Goal: Transaction & Acquisition: Purchase product/service

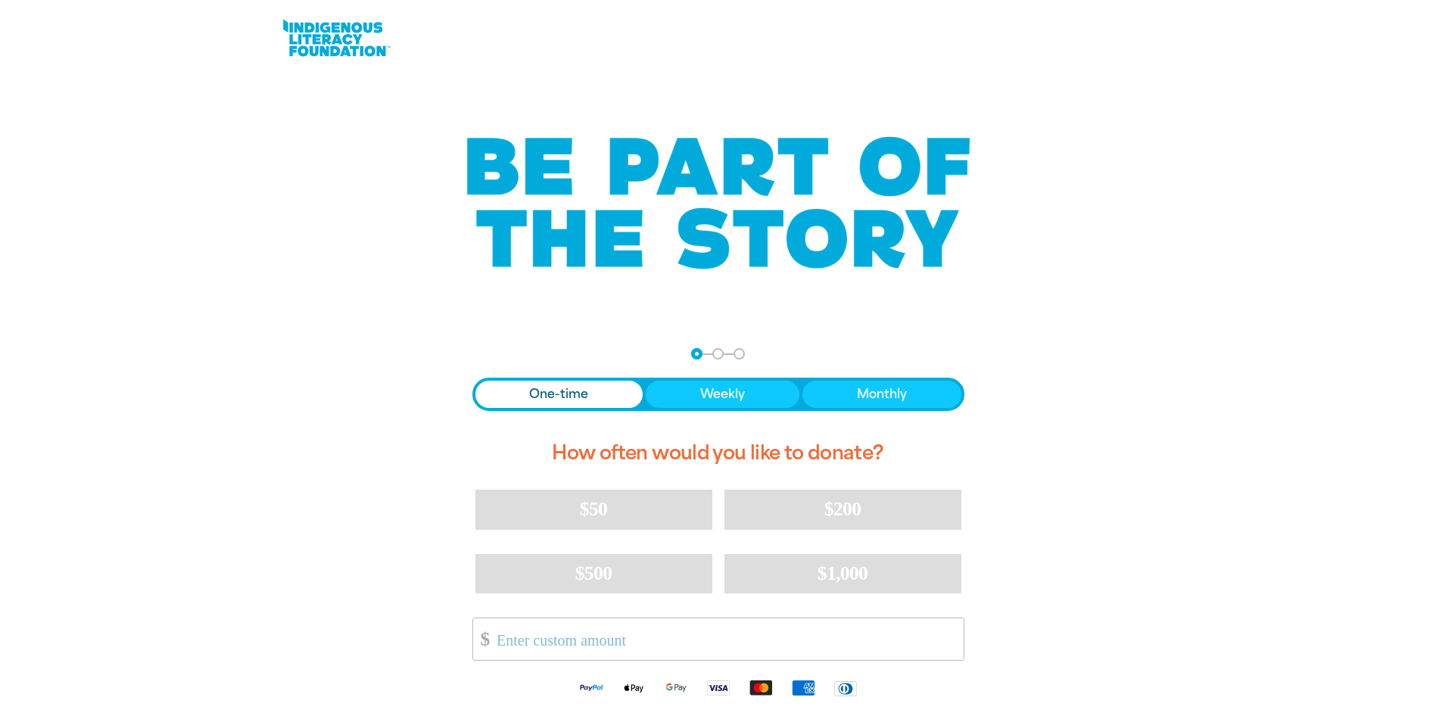
click at [585, 388] on span "One-time" at bounding box center [558, 394] width 59 height 18
click at [622, 636] on input "Other Amount" at bounding box center [724, 640] width 477 height 42
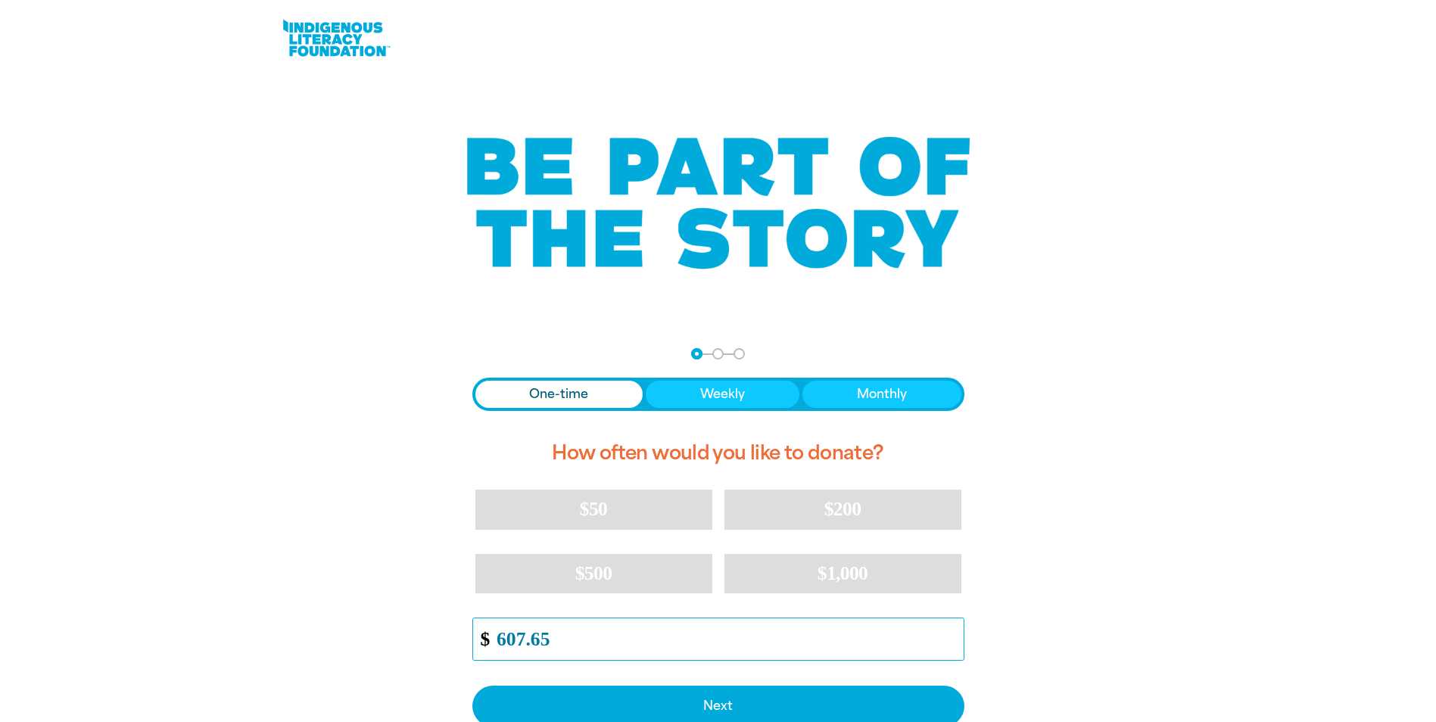
scroll to position [379, 0]
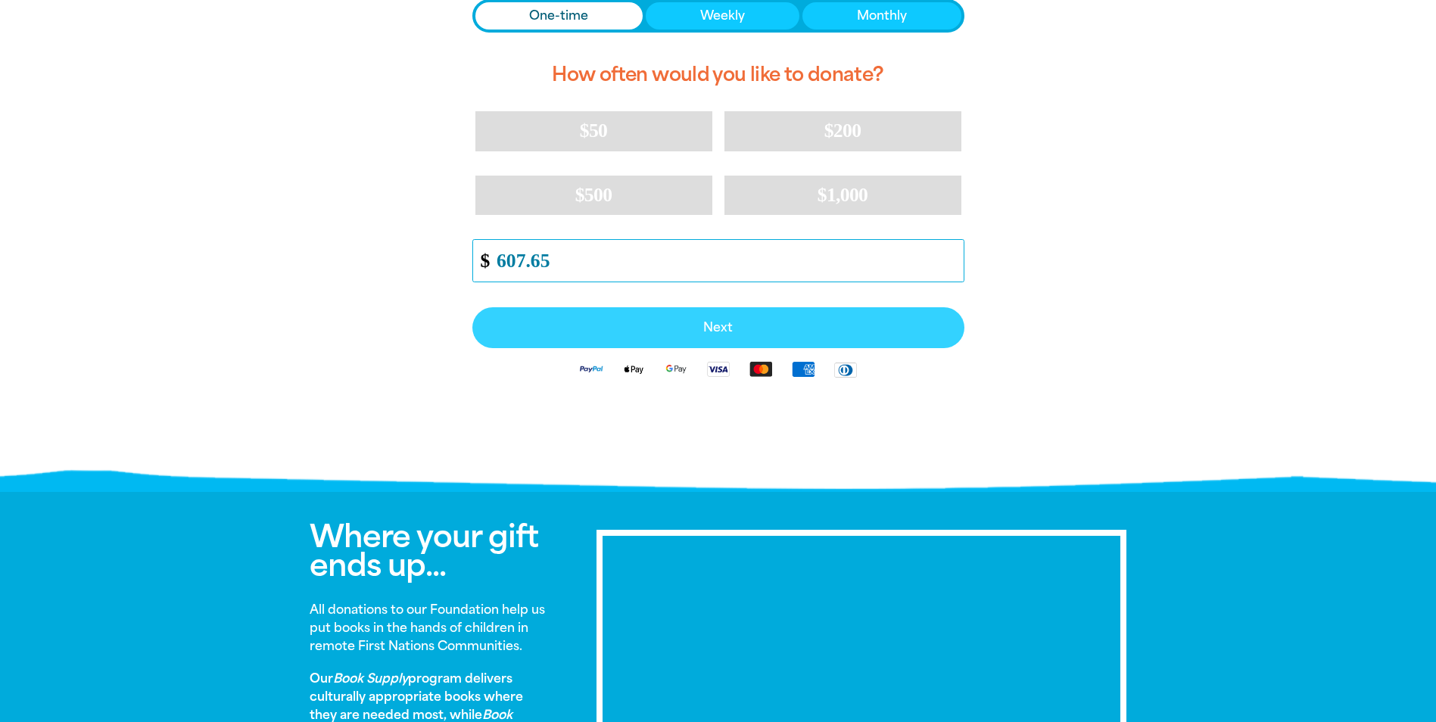
type input "607.65"
click at [742, 331] on span "Next" at bounding box center [718, 328] width 459 height 12
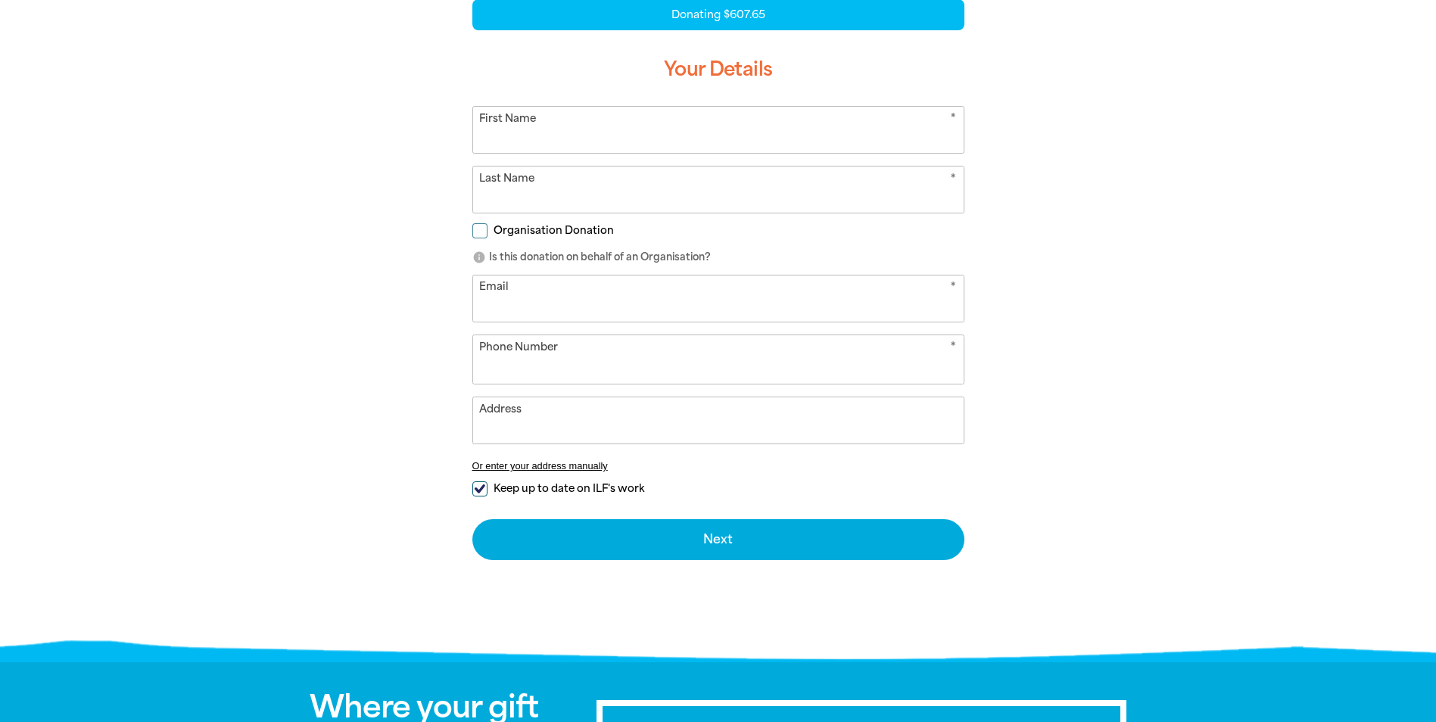
scroll to position [198, 0]
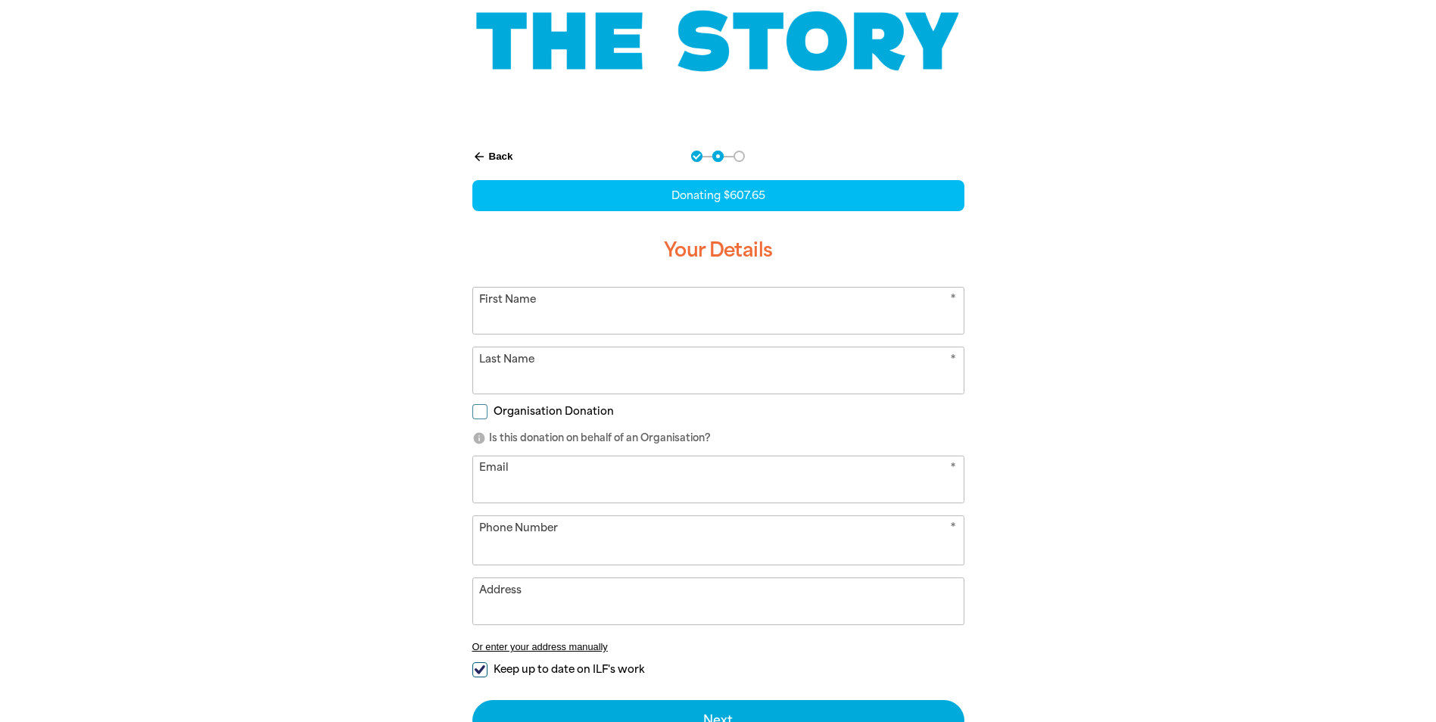
select select "AU"
click at [621, 326] on input "First Name" at bounding box center [718, 311] width 491 height 46
type input "[PERSON_NAME]"
type input "kaur"
type input "[EMAIL_ADDRESS][DOMAIN_NAME]"
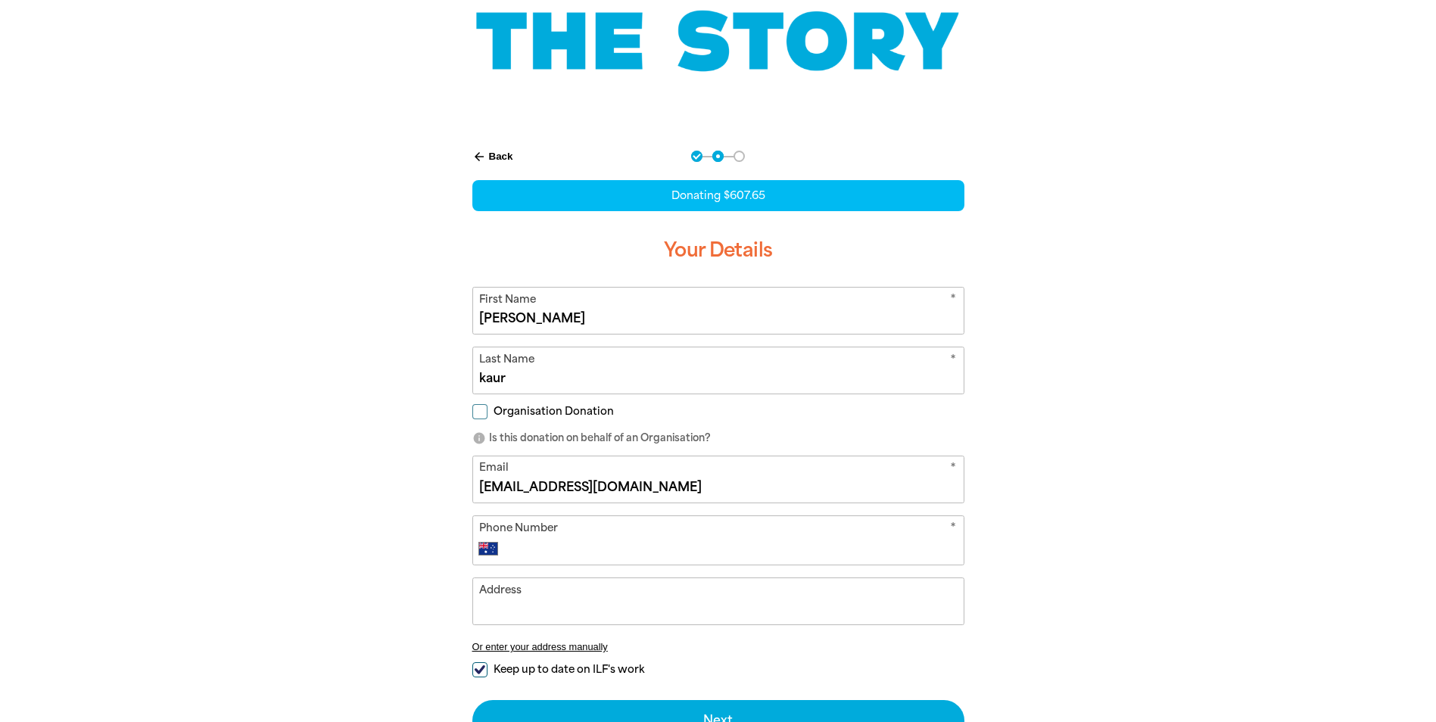
type input "[PHONE_NUMBER]"
type input "[STREET_ADDRESS]"
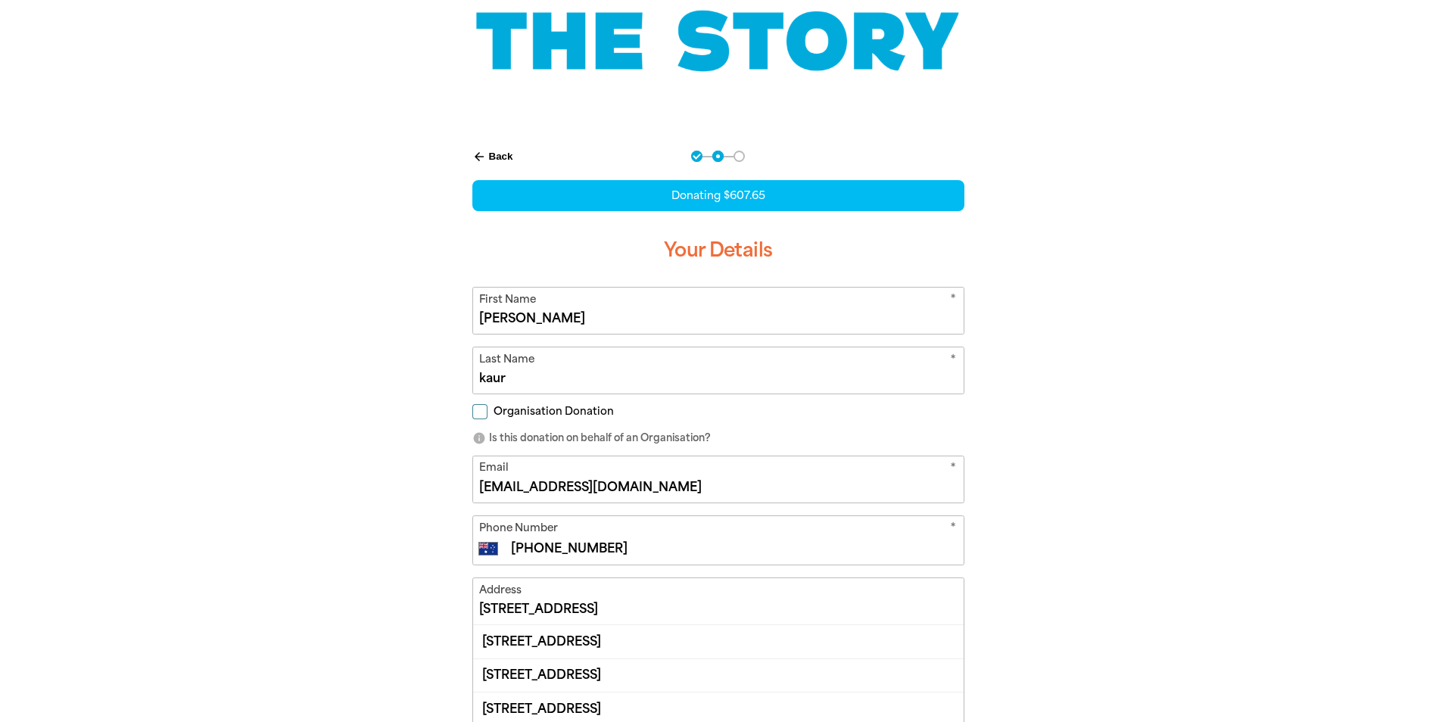
click at [1160, 432] on div "arrow_back Back Step 1 Step 2 Step 3 Donating $607.65 Your Details * First Name…" at bounding box center [718, 560] width 909 height 856
click at [815, 599] on input "[STREET_ADDRESS]" at bounding box center [718, 601] width 491 height 46
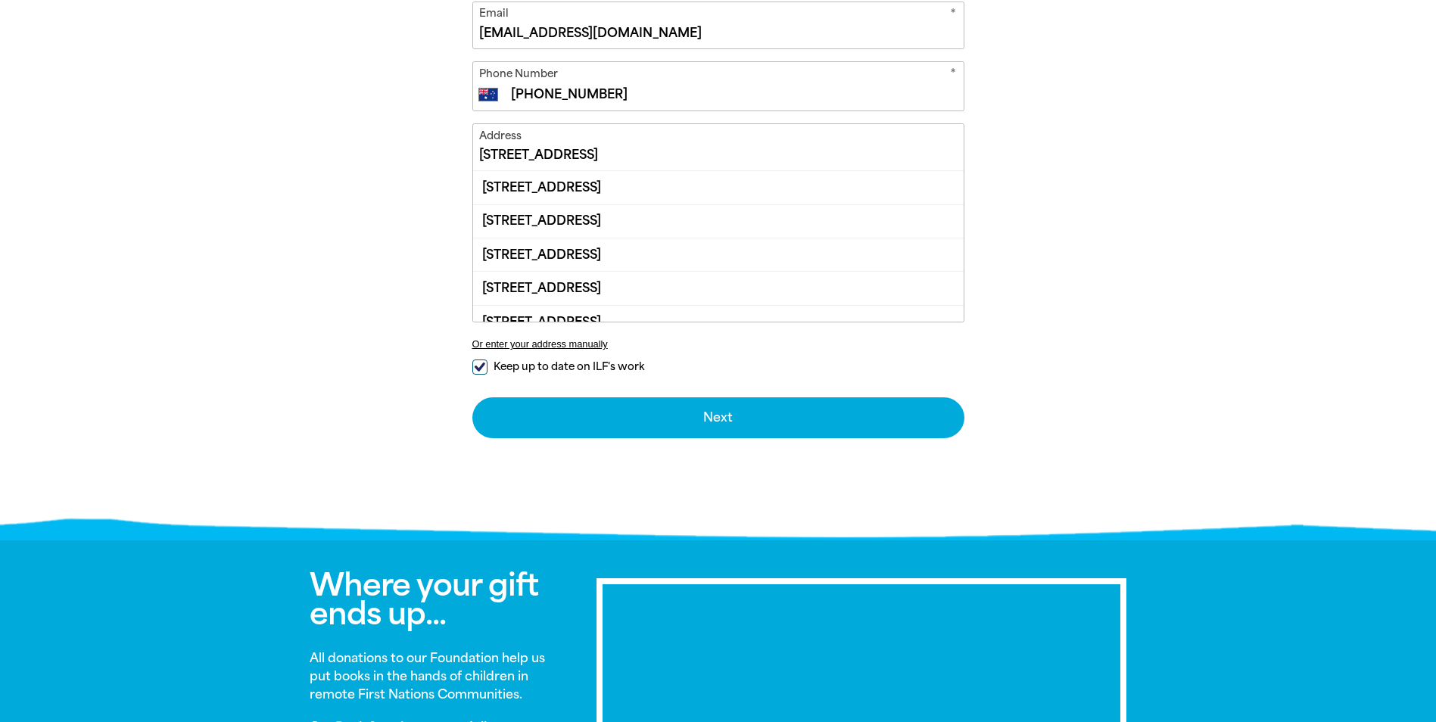
click at [1246, 326] on div at bounding box center [718, 105] width 1436 height 856
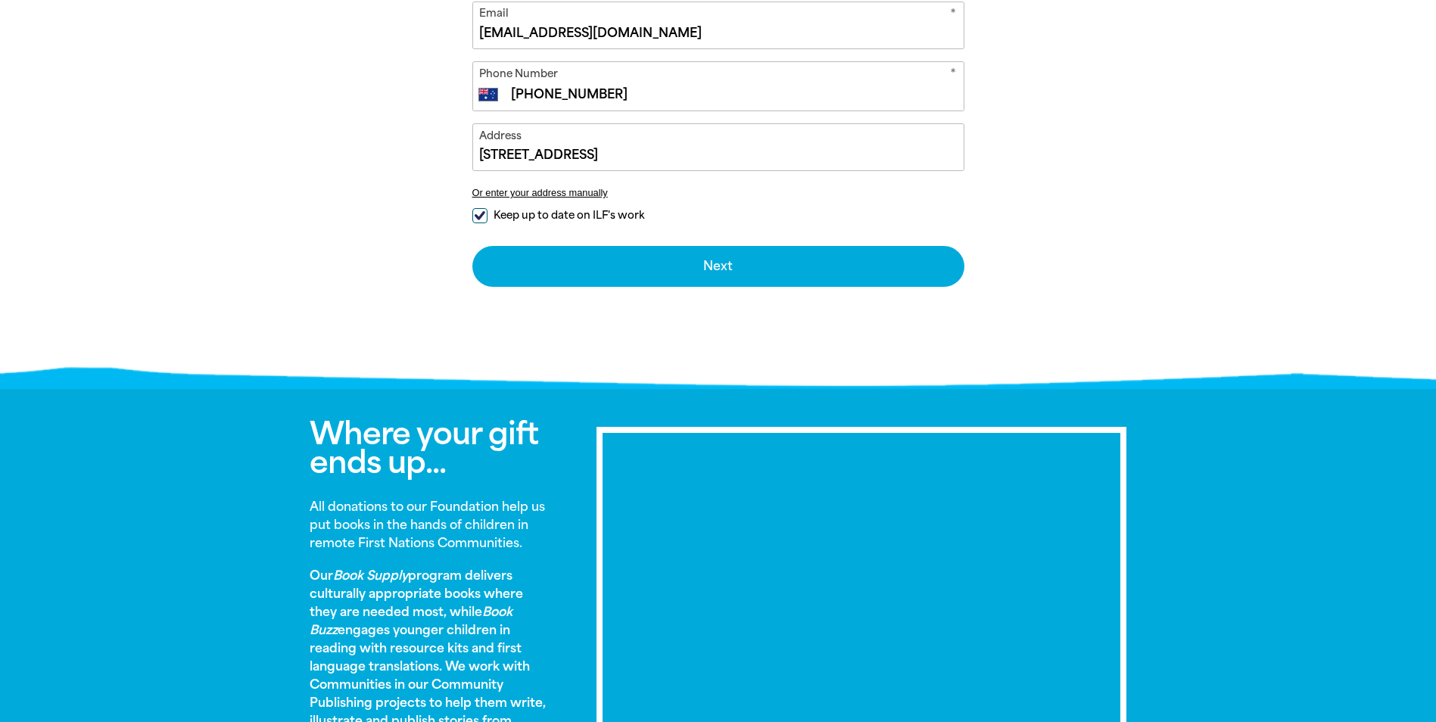
scroll to position [198, 0]
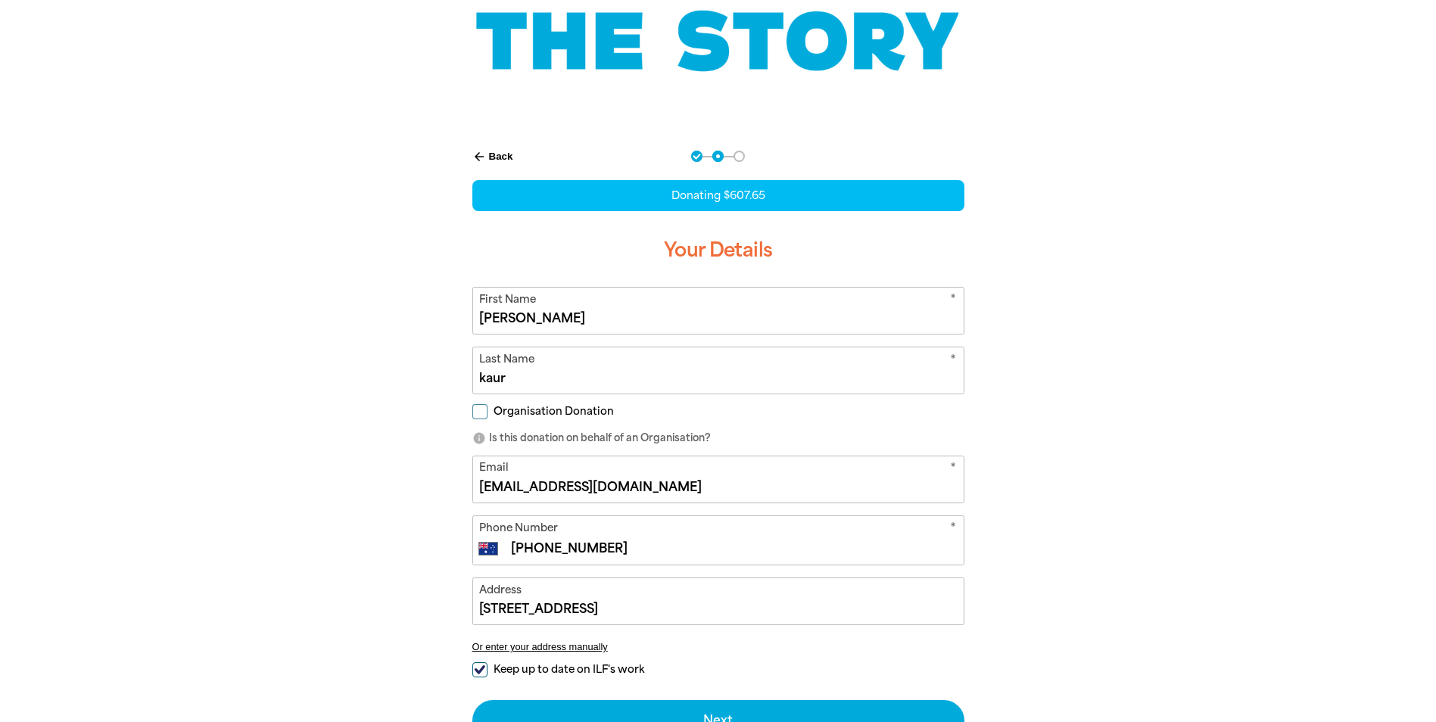
click at [482, 409] on input "Organisation Donation" at bounding box center [479, 411] width 15 height 15
checkbox input "true"
select select "AU"
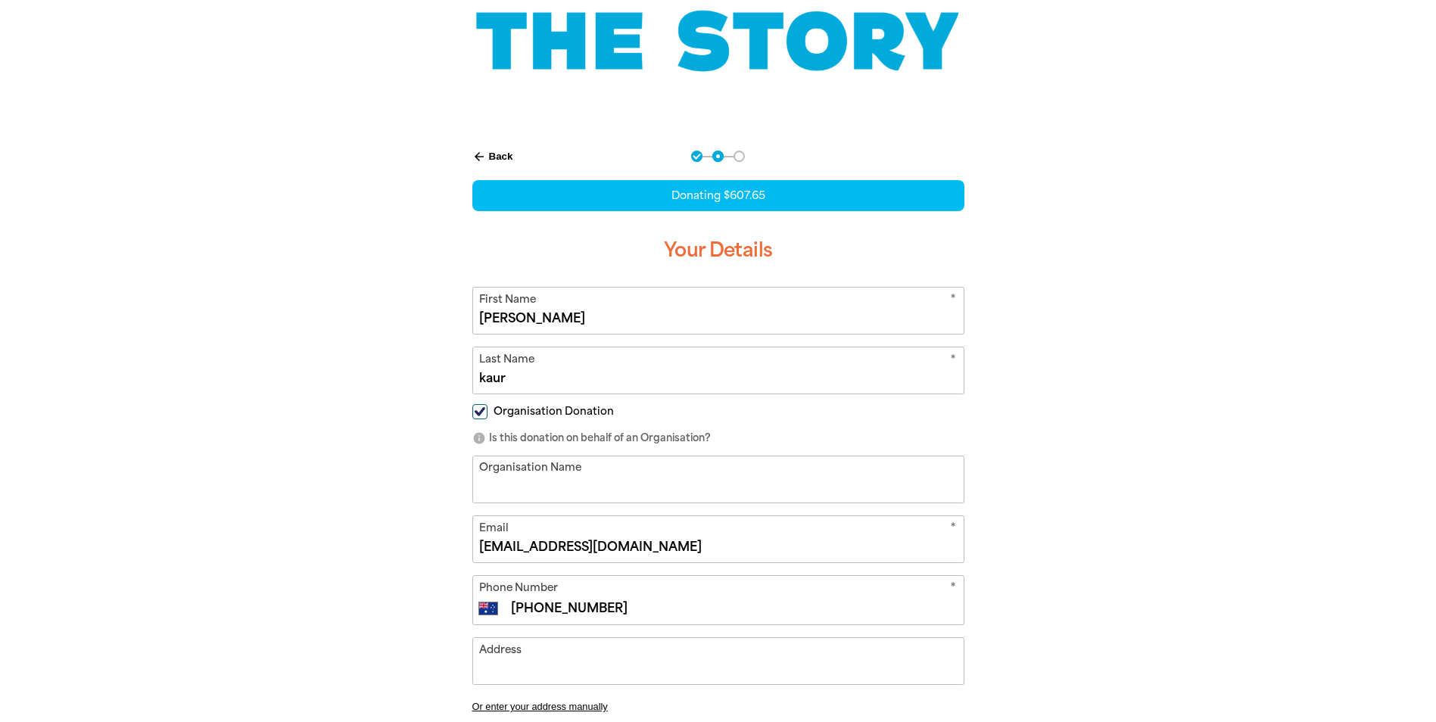
click at [522, 487] on input "Organisation Name" at bounding box center [718, 480] width 491 height 46
type input "[PERSON_NAME] High School"
type input "[STREET_ADDRESS]"
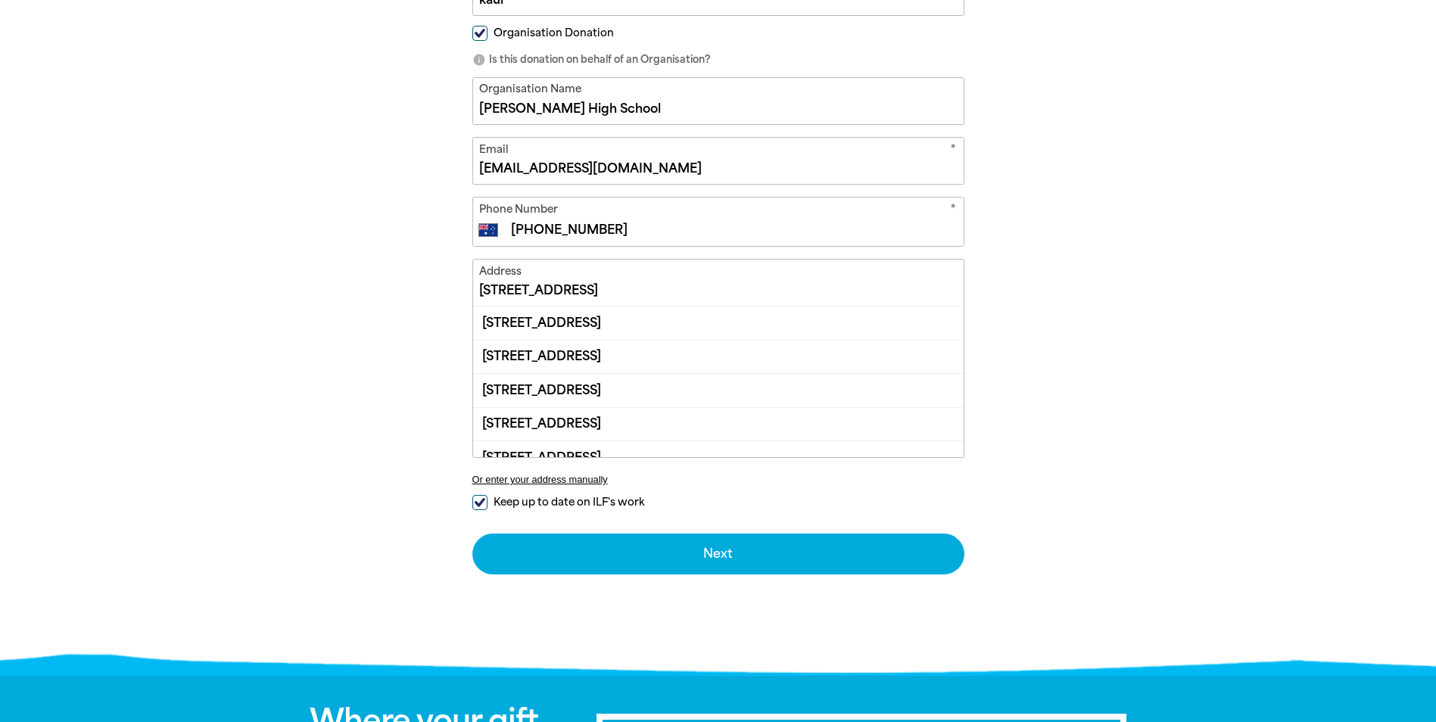
click at [1104, 363] on div "arrow_back Back Step 1 Step 2 Step 3 Donating $607.65 Your Details * First Name…" at bounding box center [718, 210] width 909 height 915
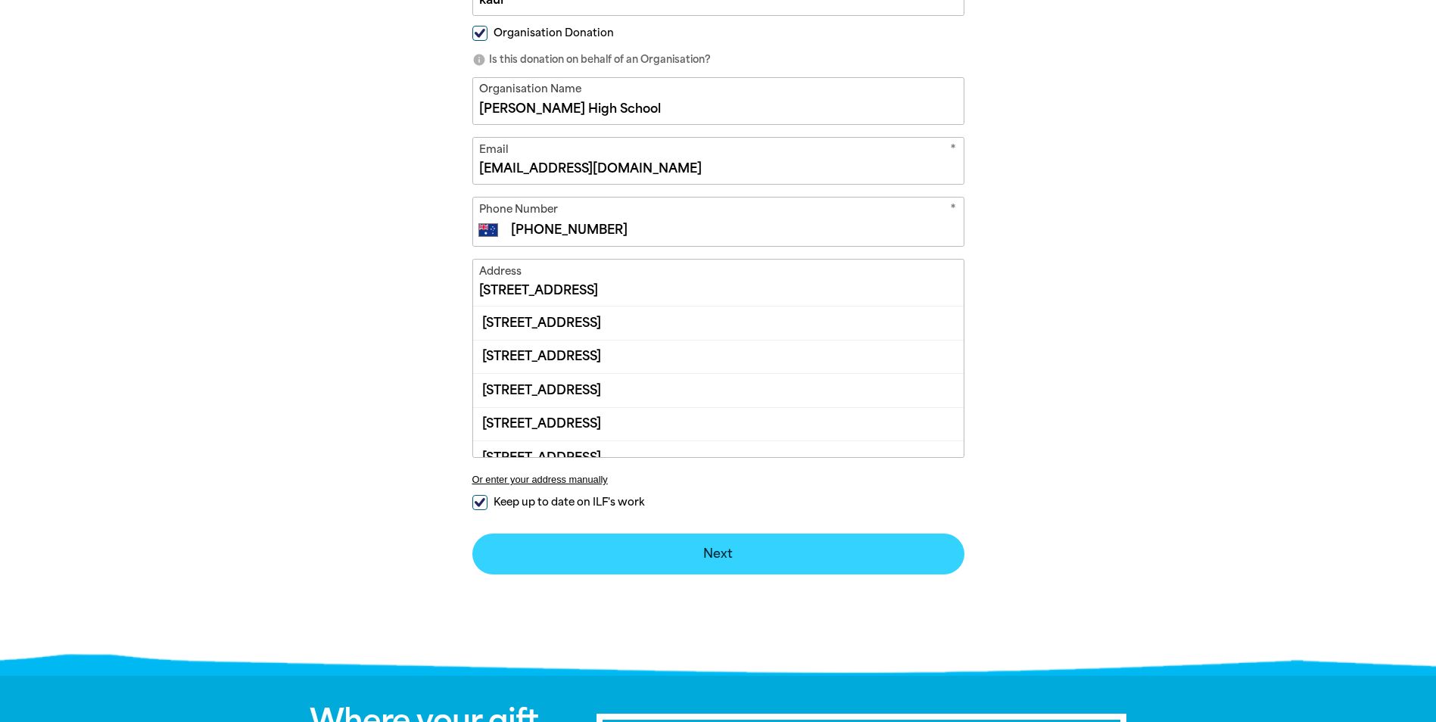
click at [734, 556] on button "Next chevron_right" at bounding box center [718, 554] width 492 height 41
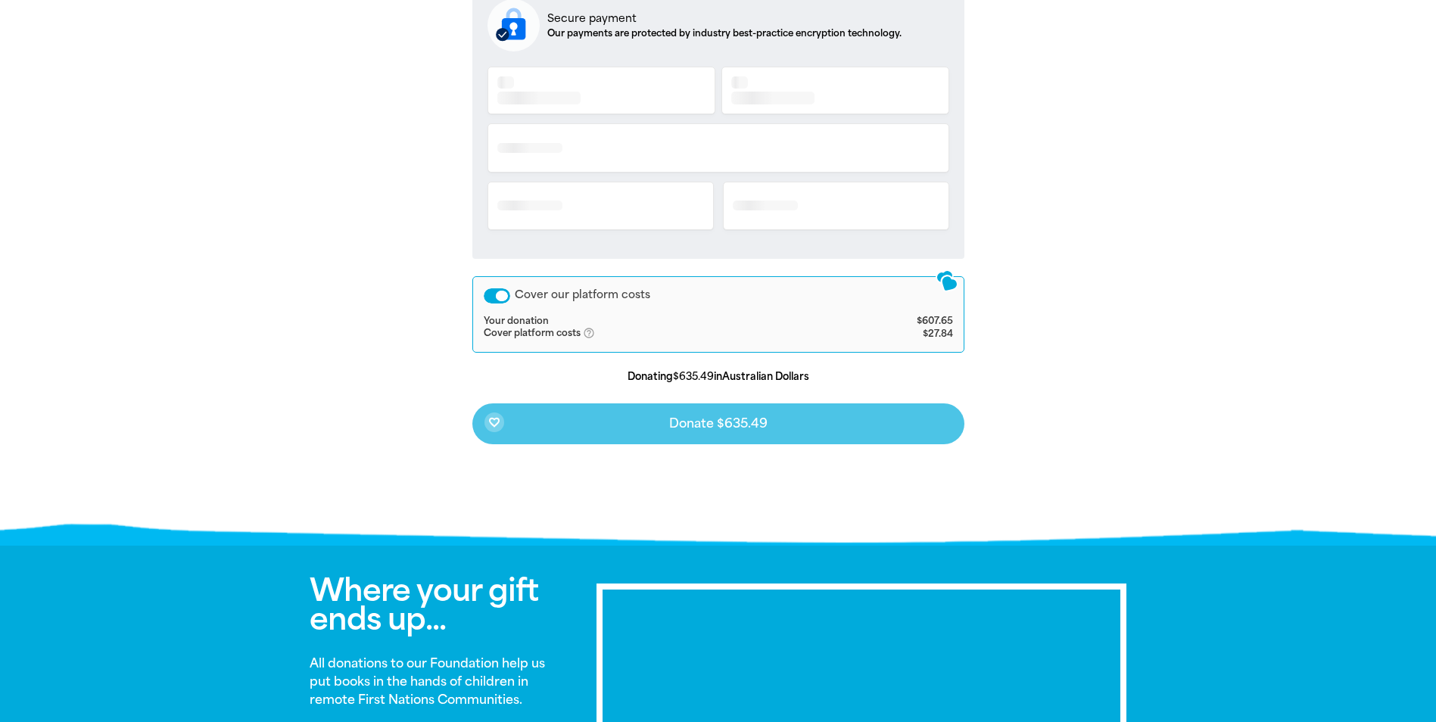
scroll to position [308, 0]
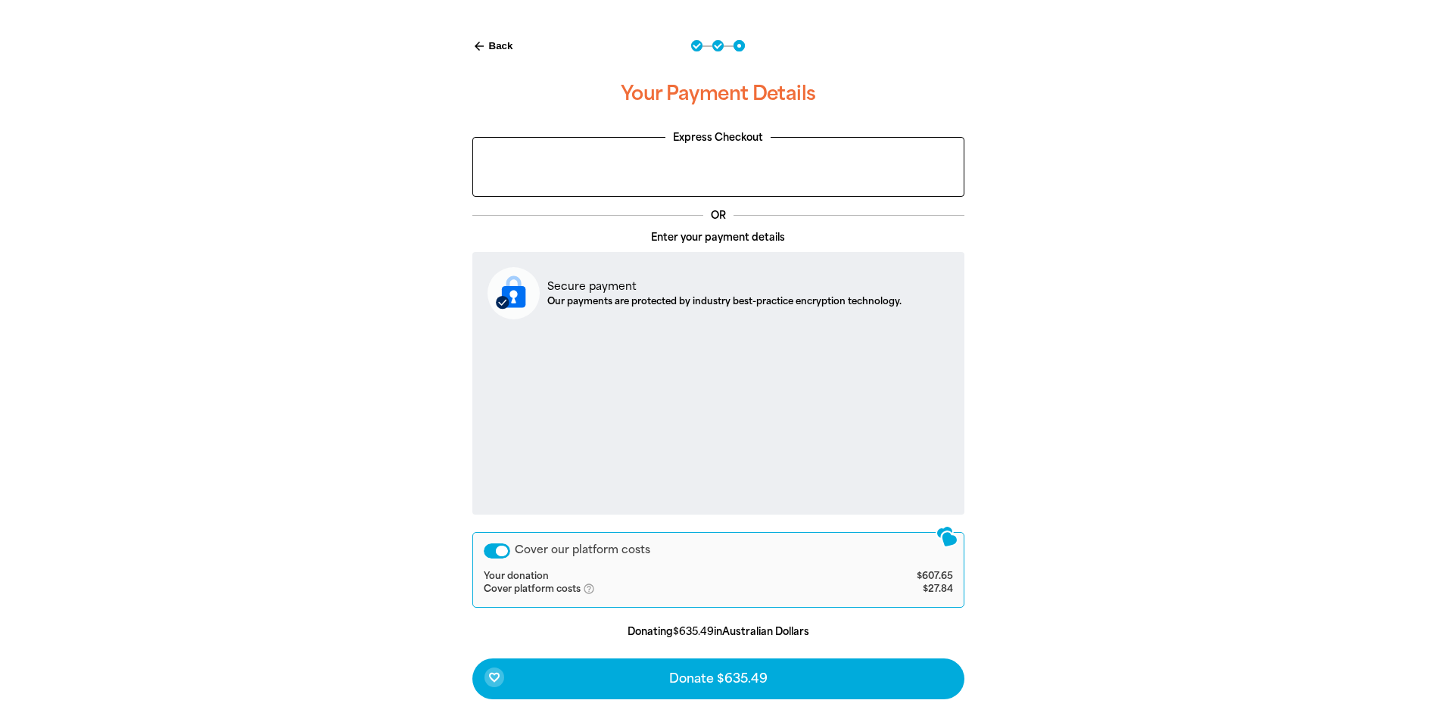
click at [500, 550] on div "Cover our platform costs" at bounding box center [497, 551] width 27 height 15
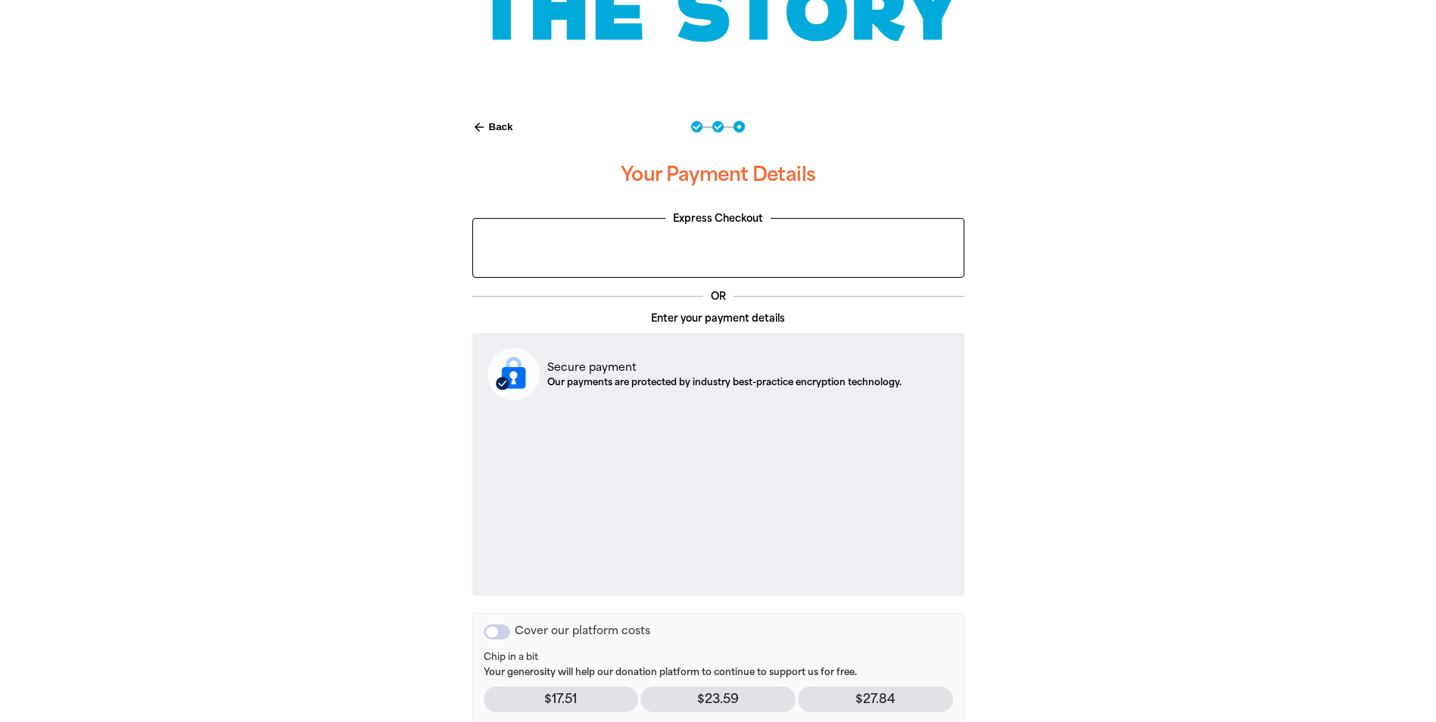
scroll to position [530, 0]
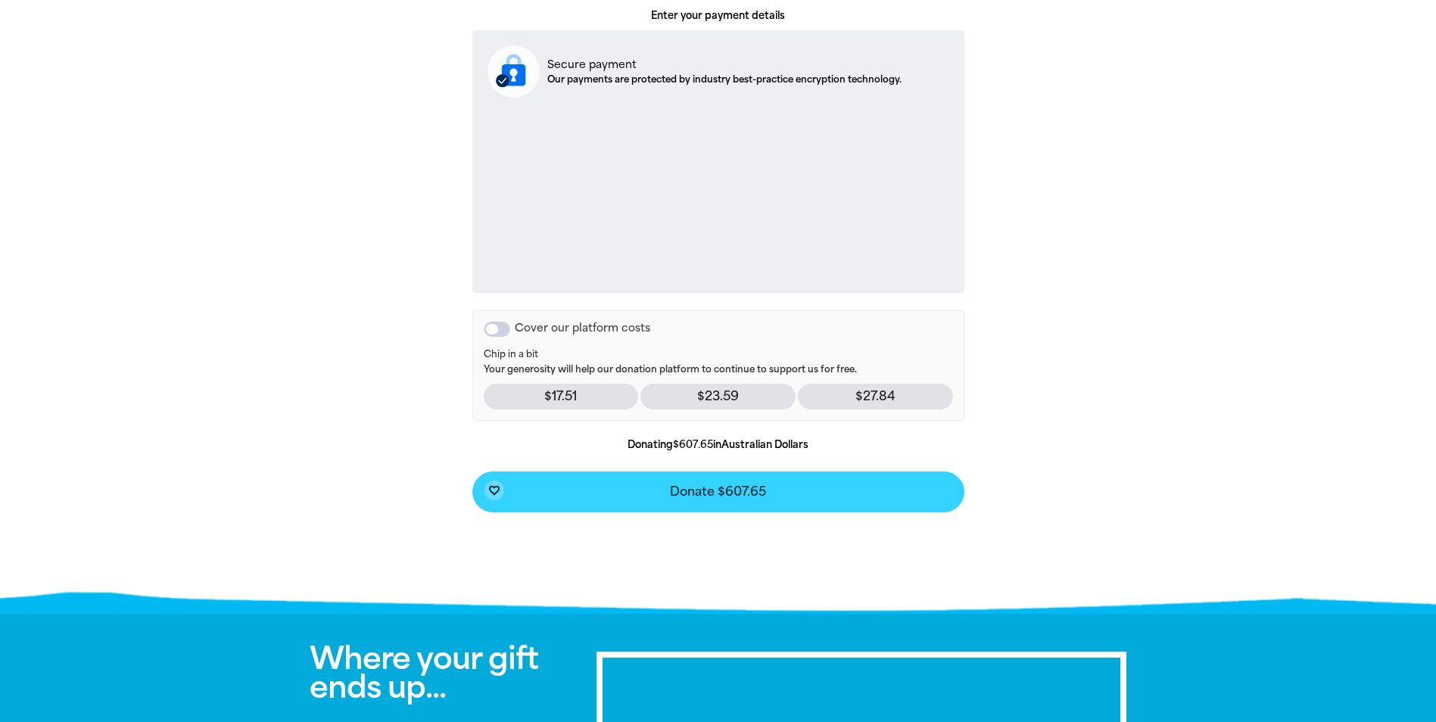
click at [761, 494] on span "Donate $607.65" at bounding box center [718, 492] width 96 height 12
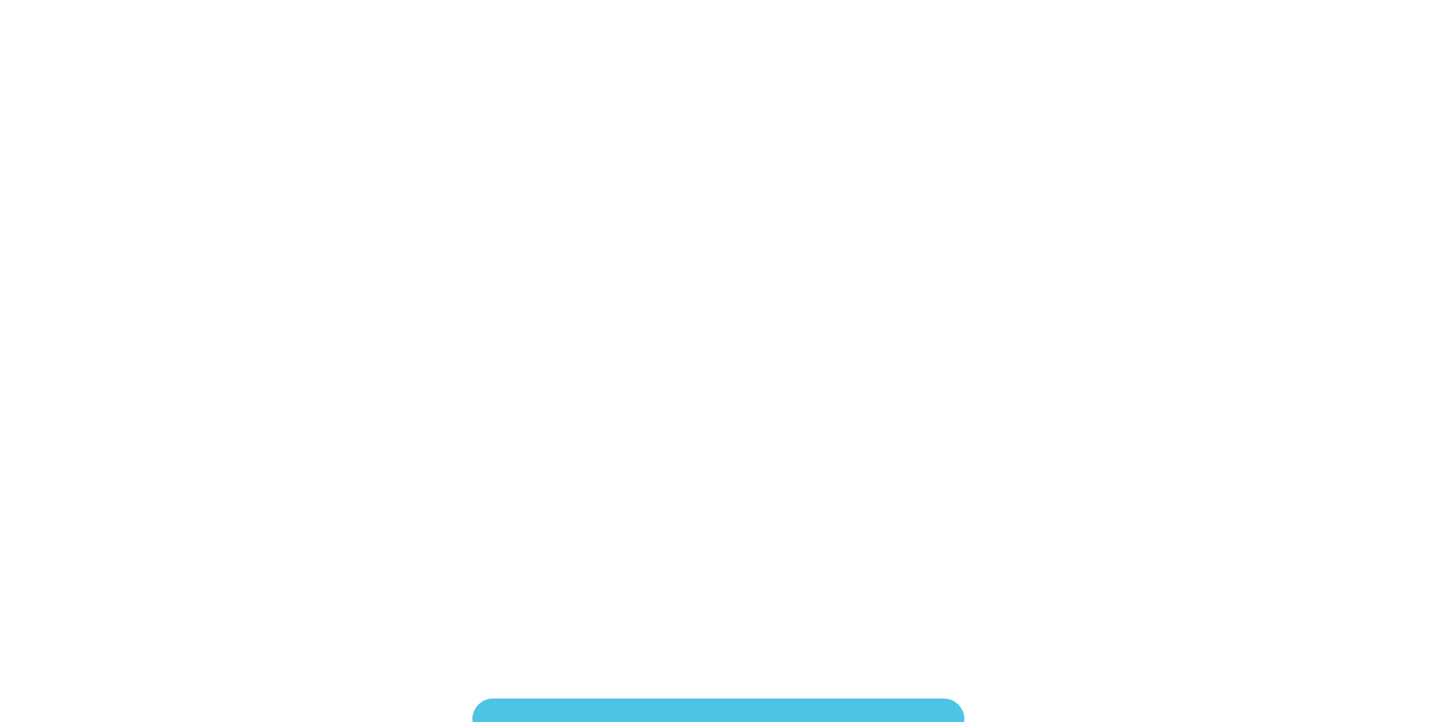
scroll to position [308, 0]
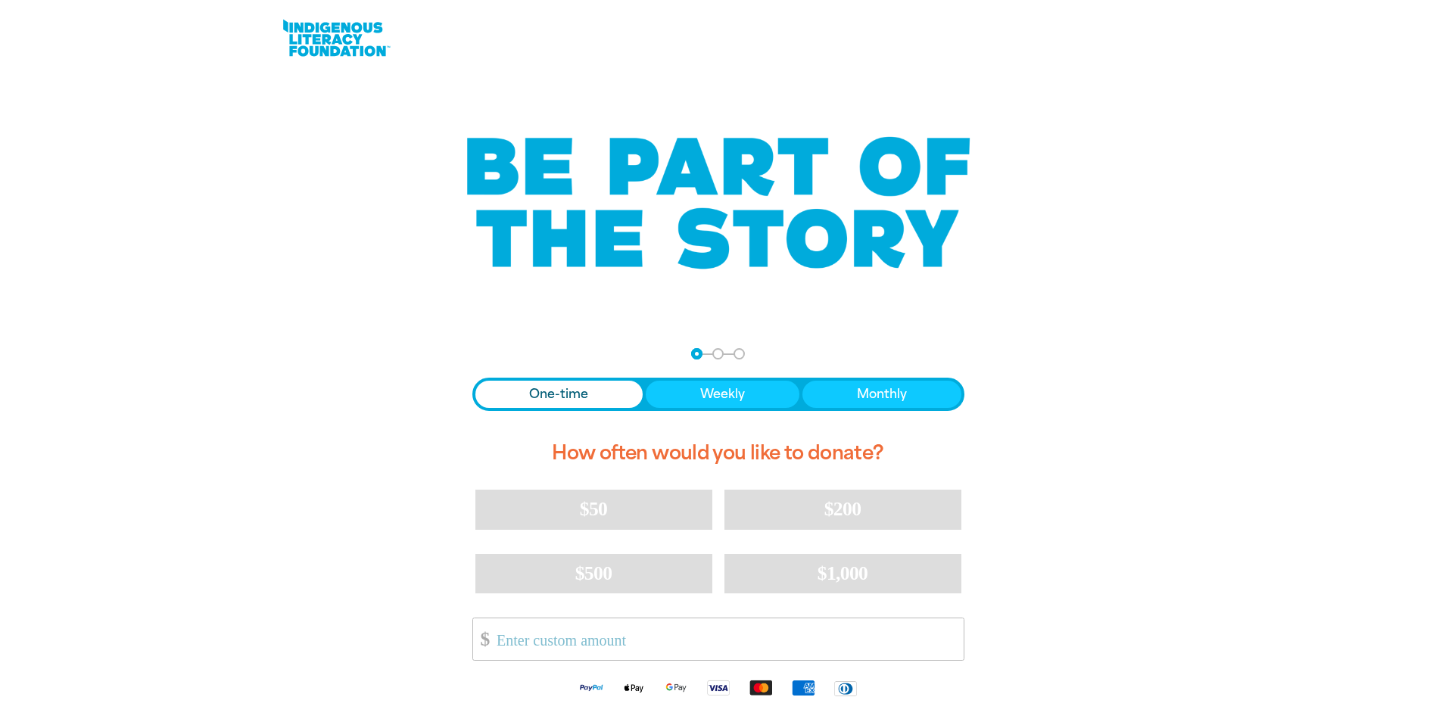
click at [553, 399] on span "One-time" at bounding box center [558, 394] width 59 height 18
click at [569, 394] on span "One-time" at bounding box center [558, 394] width 59 height 18
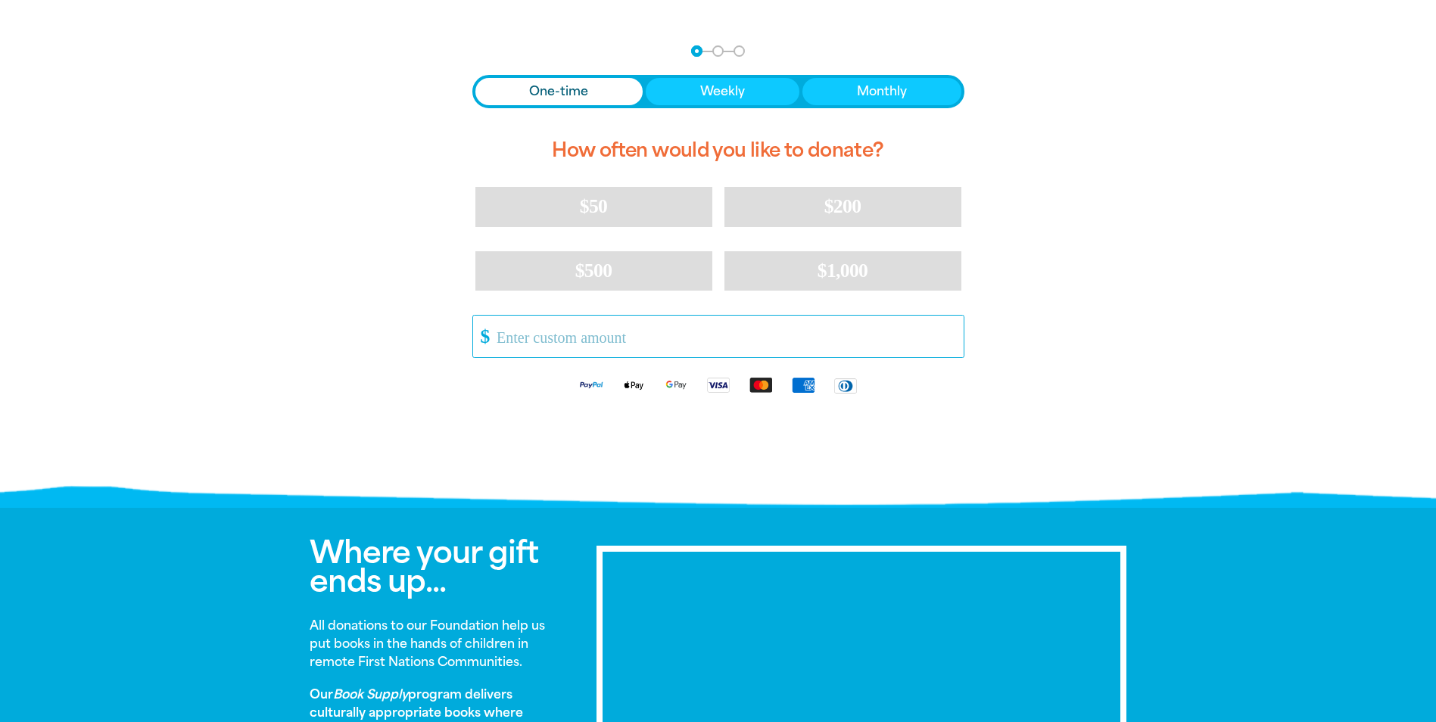
click at [582, 349] on input "Other Amount" at bounding box center [724, 337] width 477 height 42
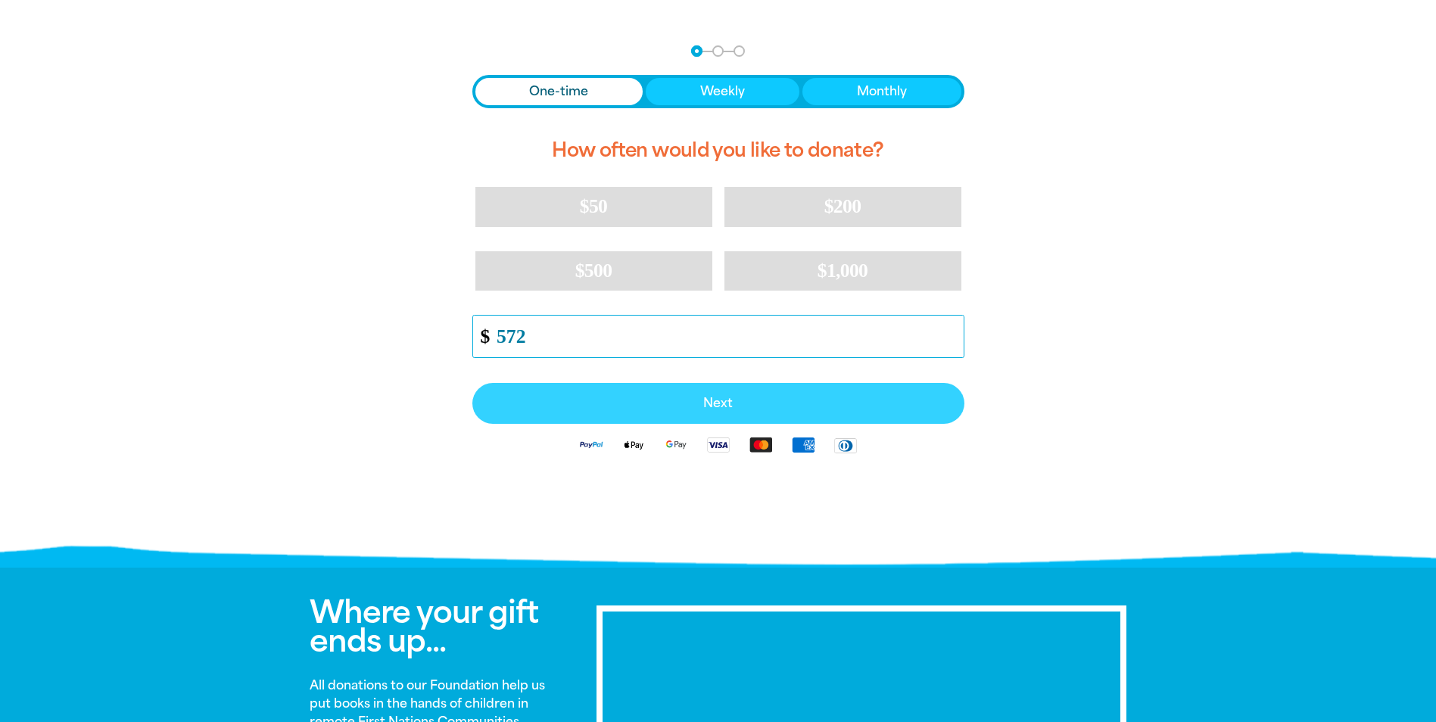
type input "572"
click at [674, 401] on span "Next" at bounding box center [718, 404] width 459 height 12
select select "AU"
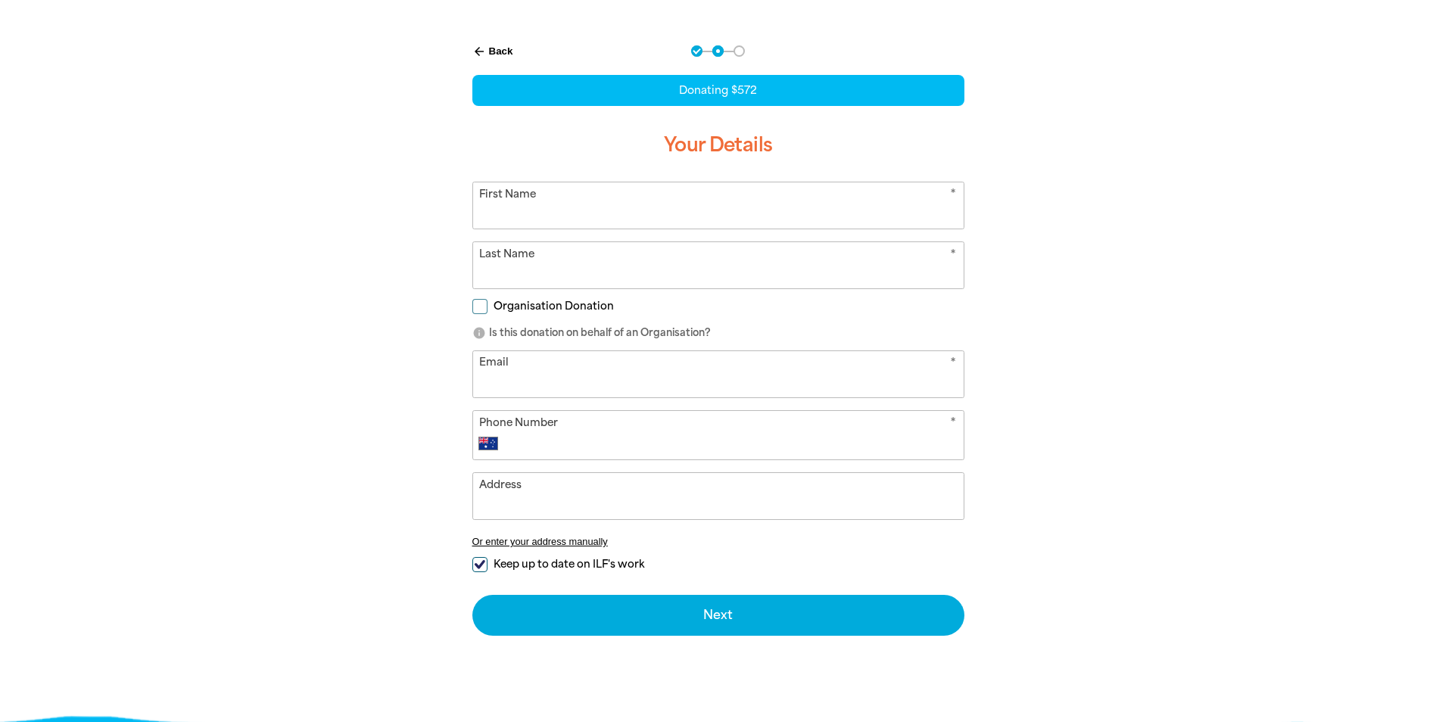
click at [578, 221] on input "First Name" at bounding box center [718, 205] width 491 height 46
type input "[PERSON_NAME]"
type input "kaur"
type input "[EMAIL_ADDRESS][DOMAIN_NAME]"
type input "[PHONE_NUMBER]"
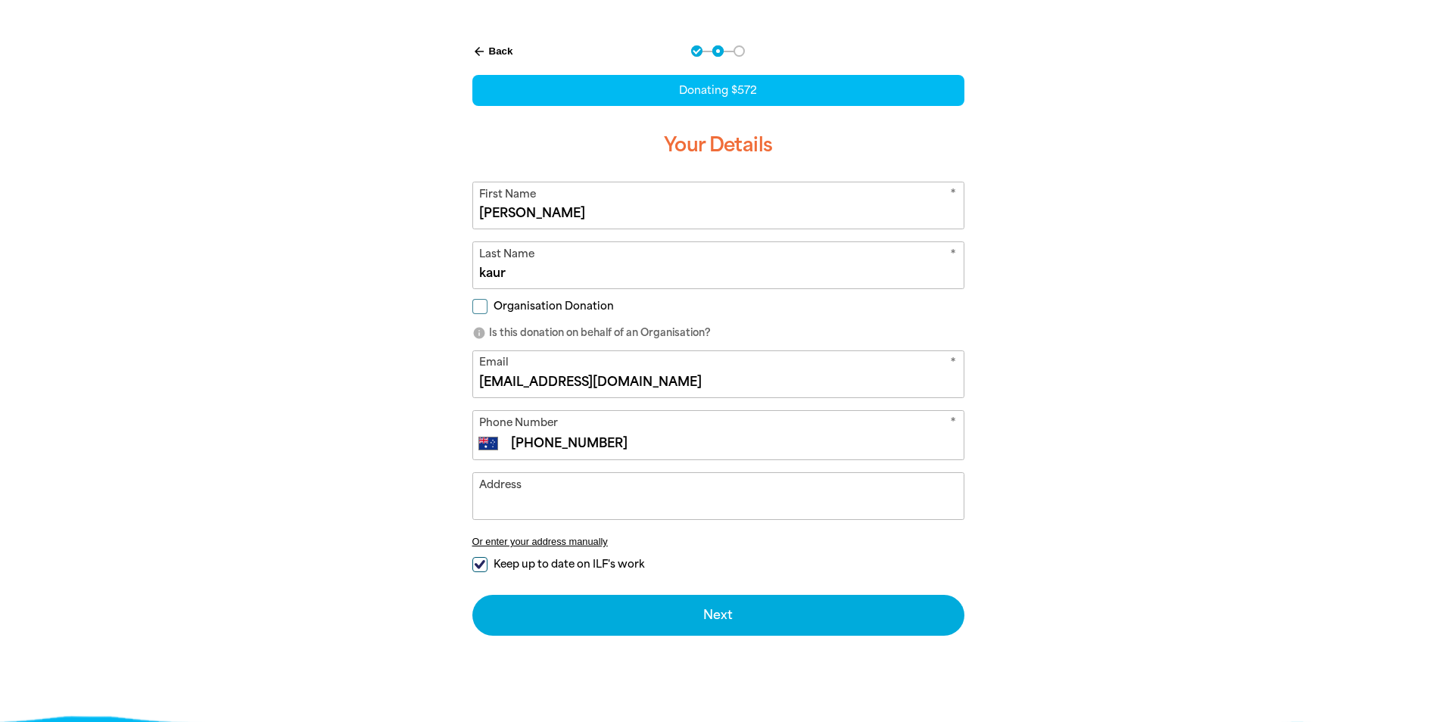
type input "[STREET_ADDRESS]"
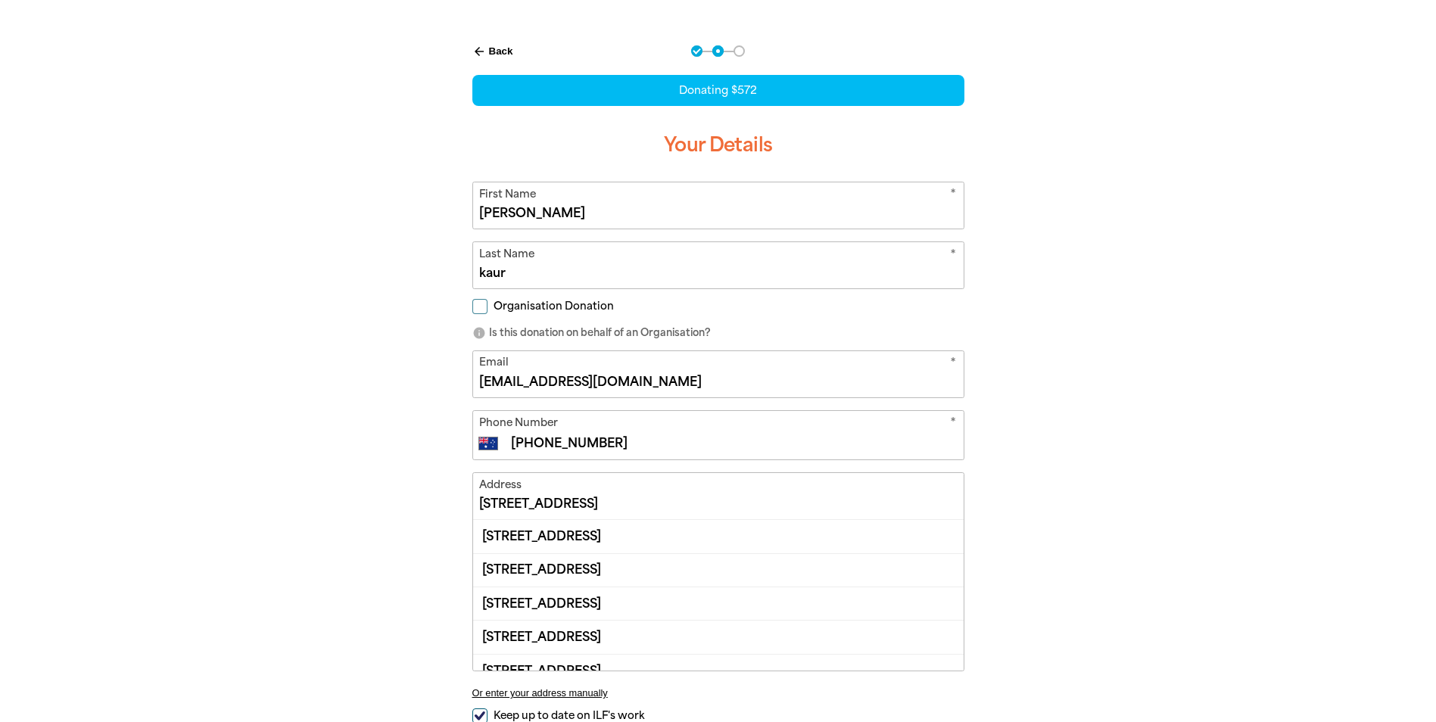
click at [565, 301] on span "Organisation Donation" at bounding box center [554, 306] width 120 height 14
click at [488, 301] on input "Organisation Donation" at bounding box center [479, 306] width 15 height 15
checkbox input "true"
select select "AU"
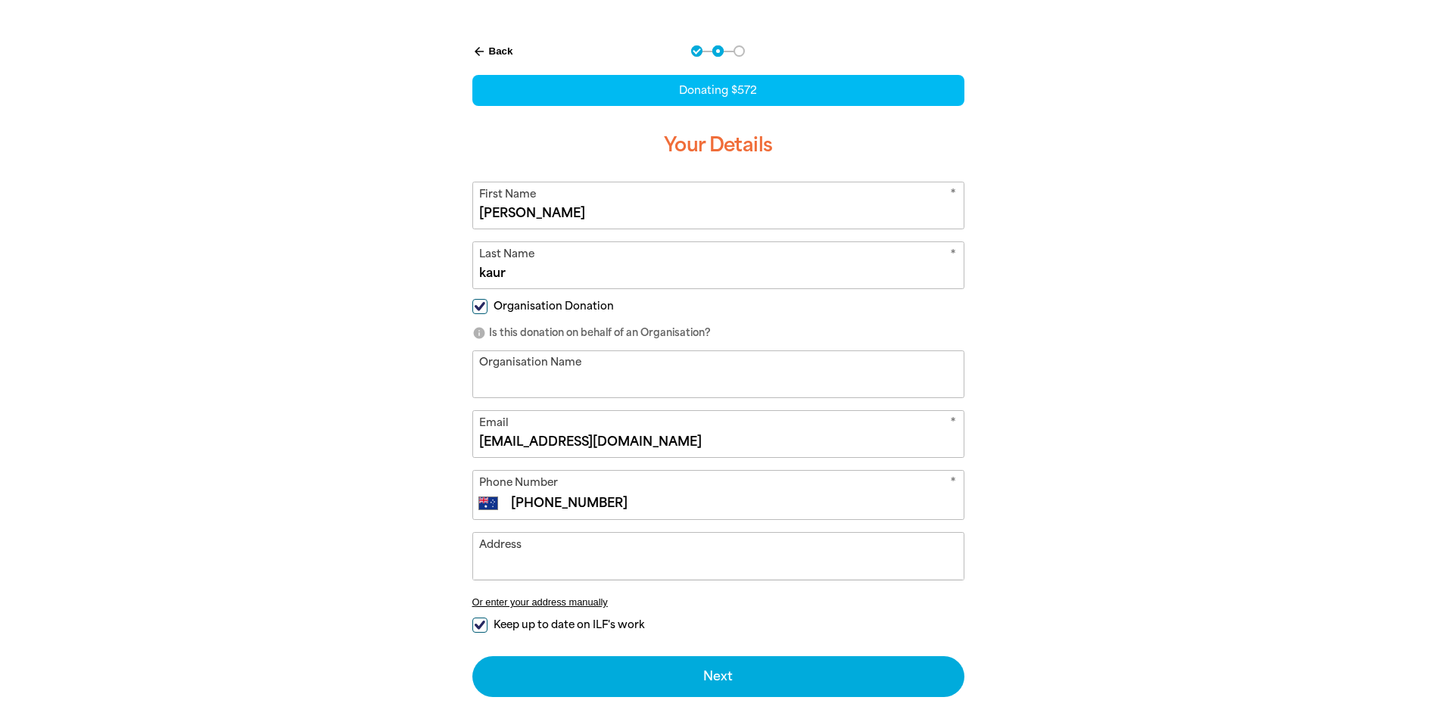
click at [582, 374] on input "Organisation Name" at bounding box center [718, 374] width 491 height 46
type input "[PERSON_NAME] High School"
type input "[STREET_ADDRESS]"
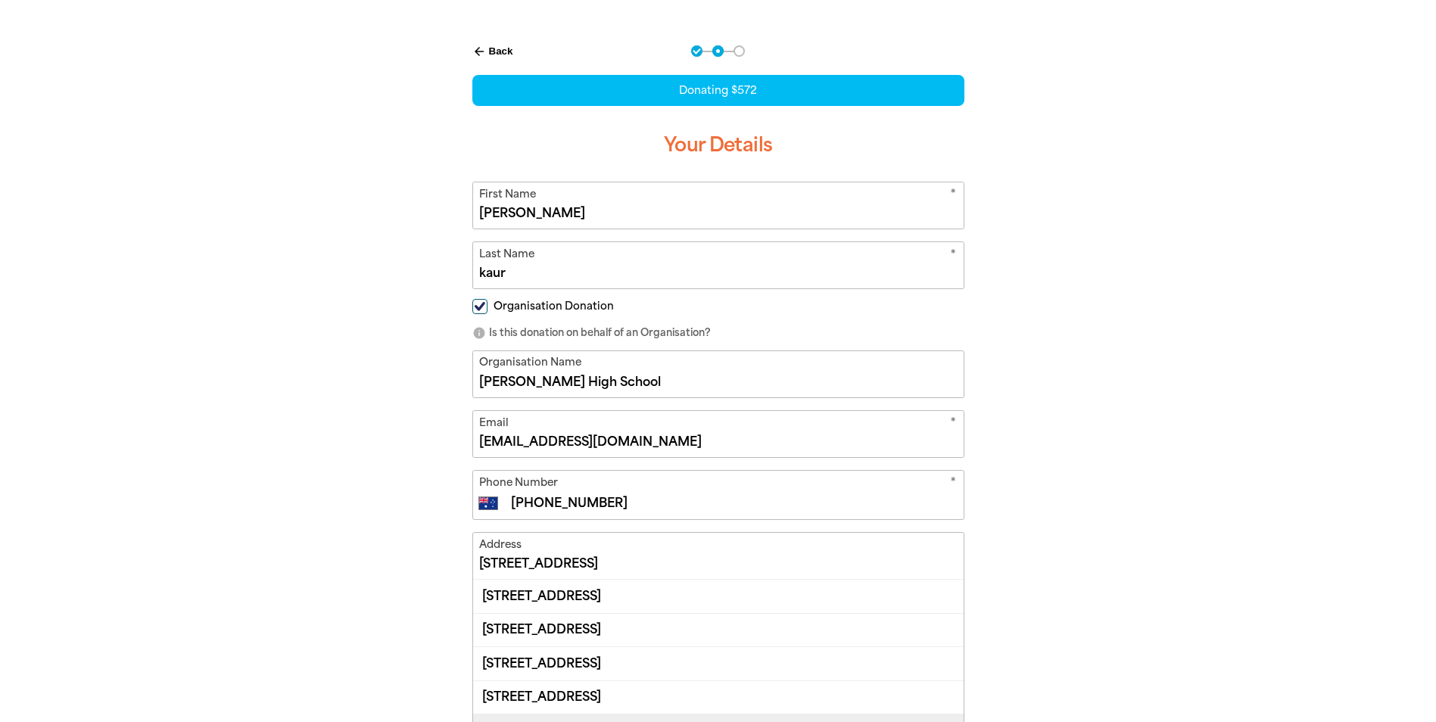
scroll to position [17, 0]
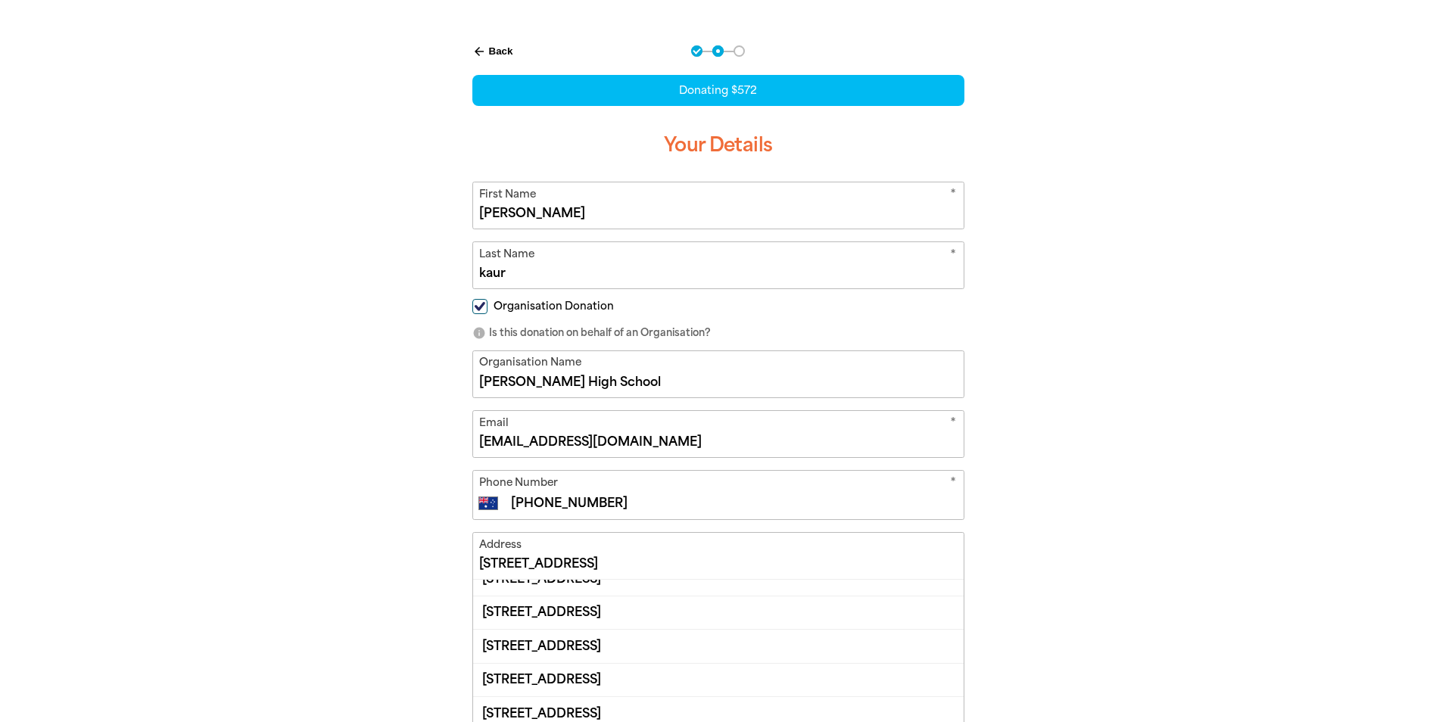
click at [855, 560] on input "[STREET_ADDRESS]" at bounding box center [718, 556] width 491 height 46
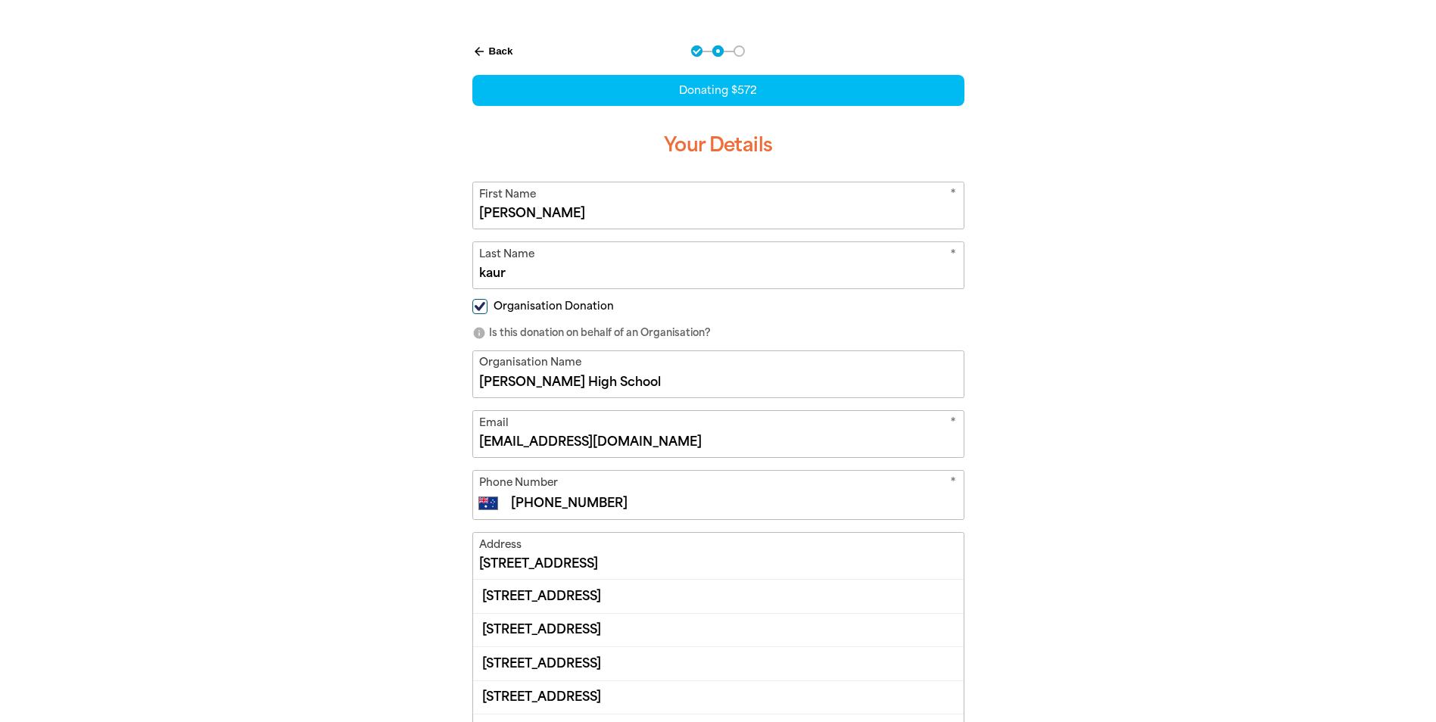
scroll to position [833, 0]
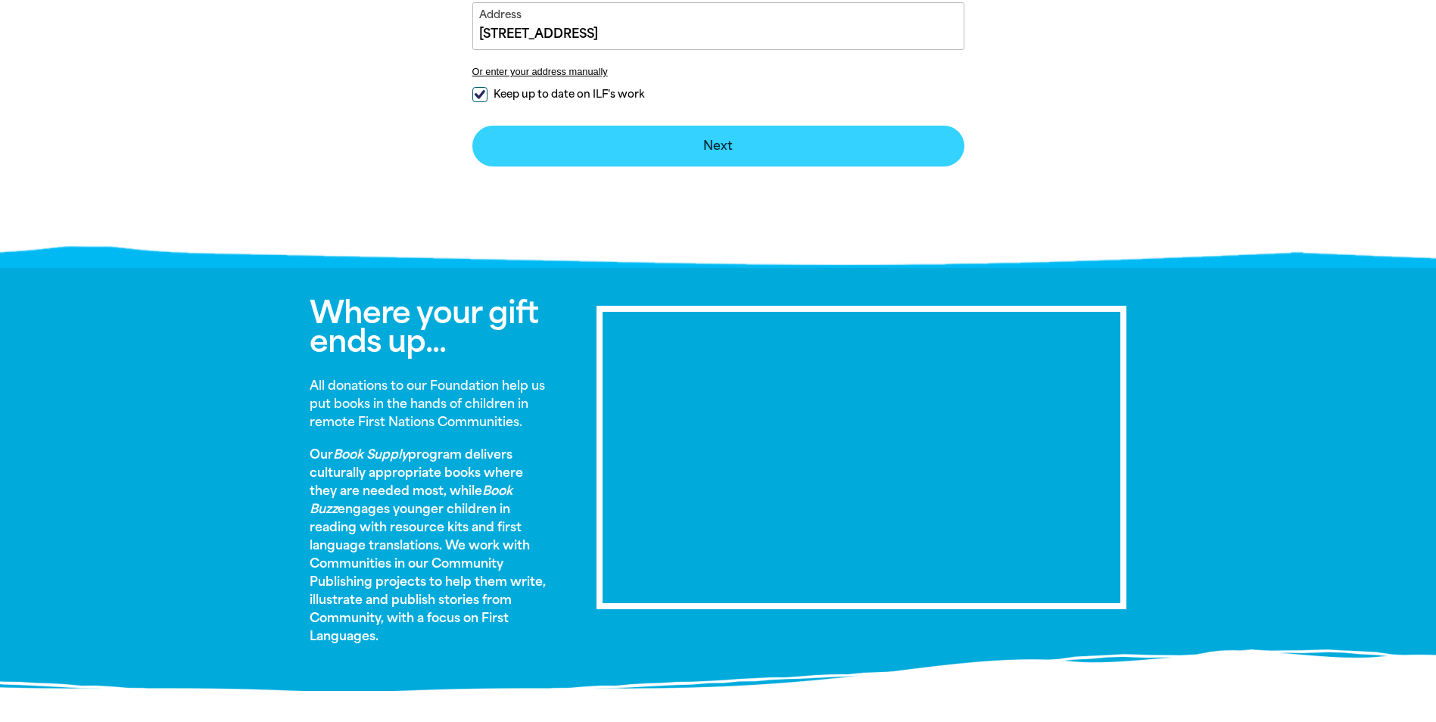
click at [643, 285] on div "arrow_back Back Step 1 Step 2 Step 3 Donating $572 Your Details * First Name Ja…" at bounding box center [718, 85] width 1436 height 1837
click at [744, 154] on button "Next chevron_right" at bounding box center [718, 146] width 492 height 41
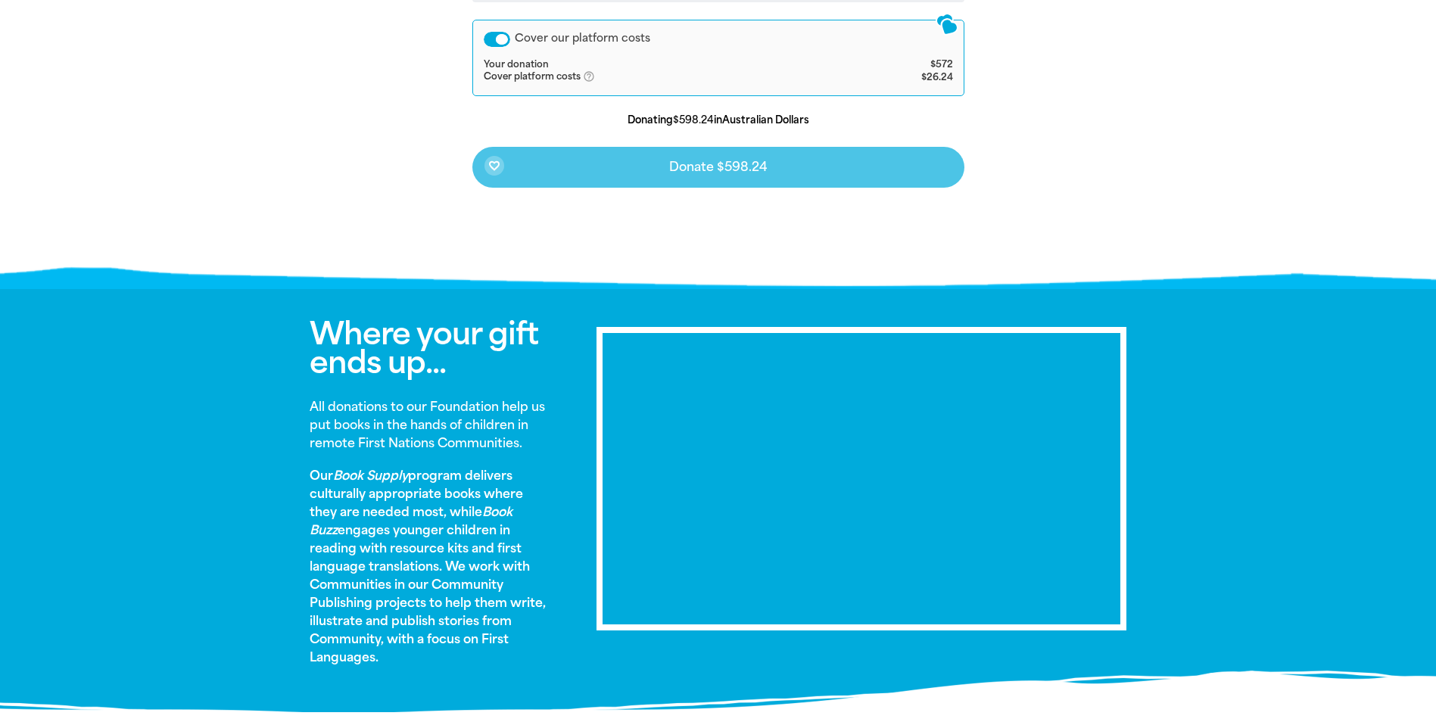
scroll to position [313, 0]
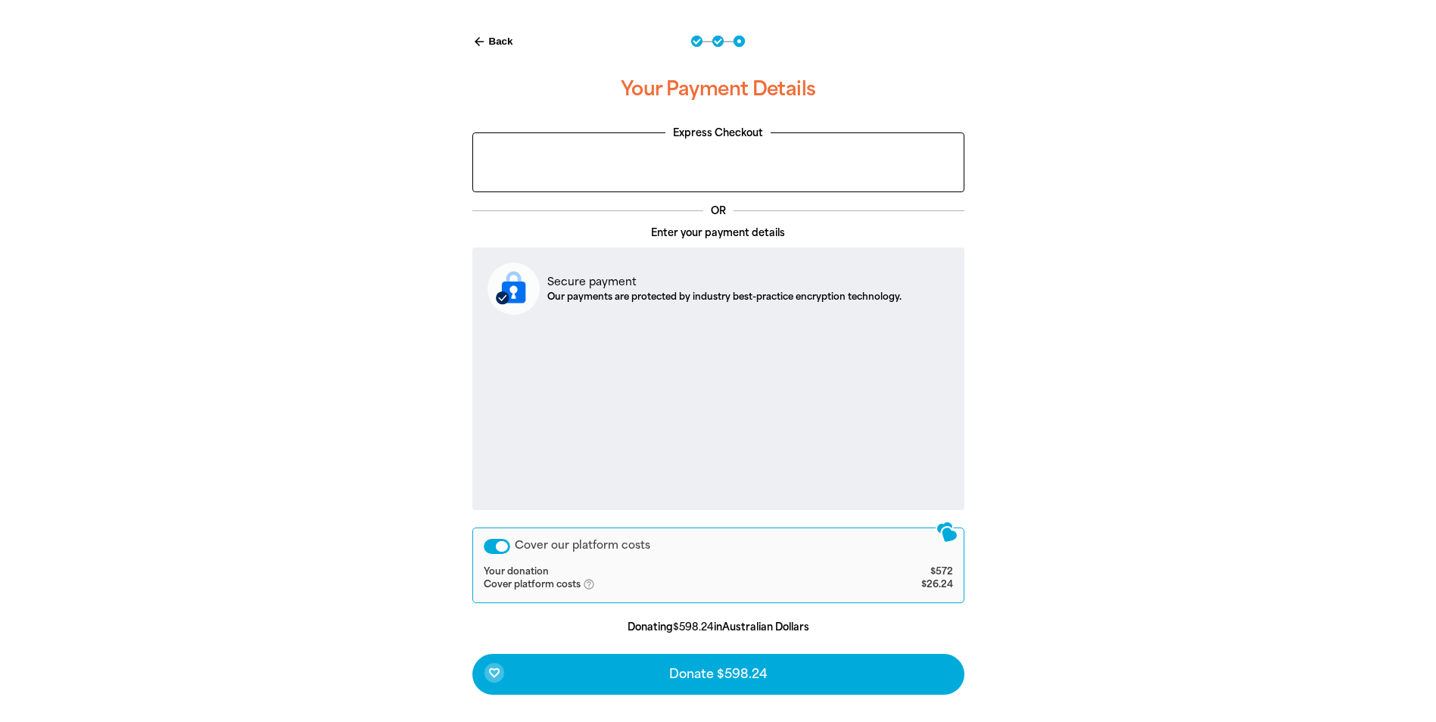
click at [494, 544] on div "Cover our platform costs" at bounding box center [497, 546] width 27 height 15
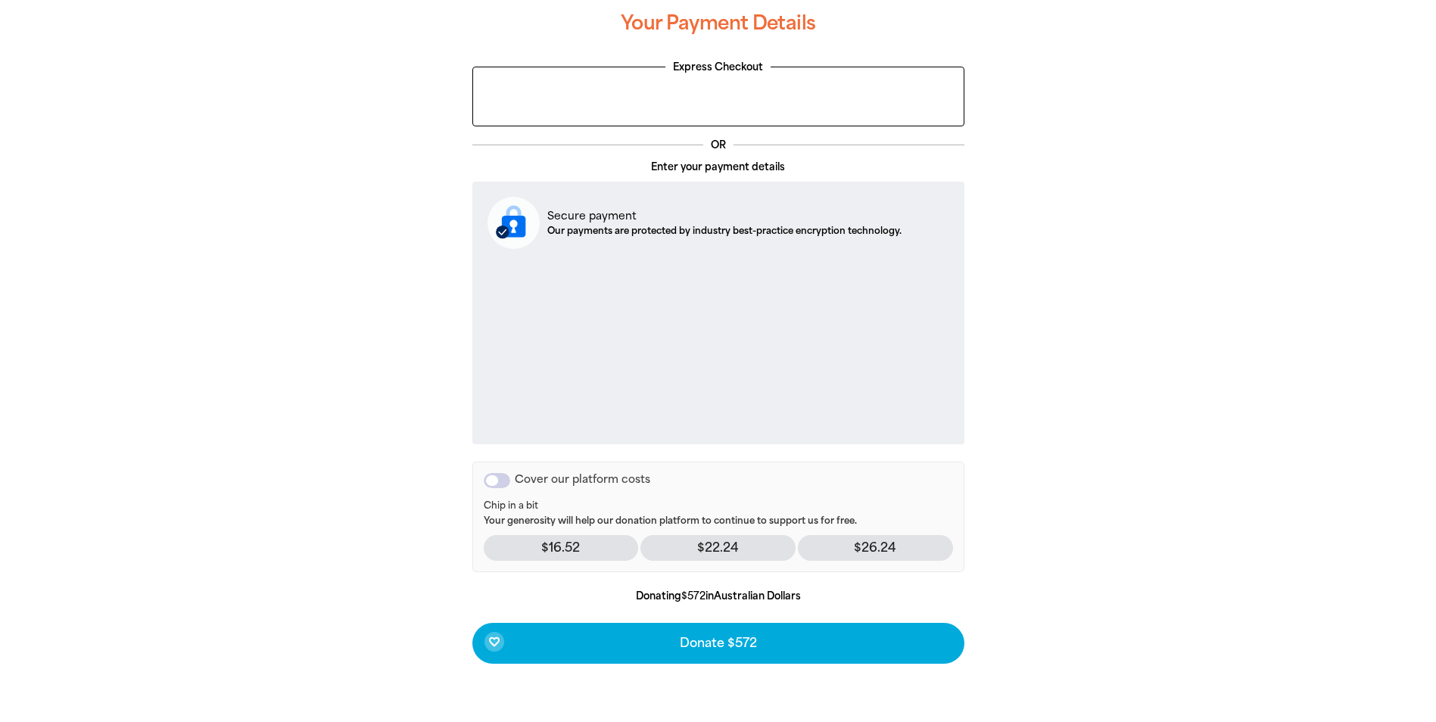
scroll to position [454, 0]
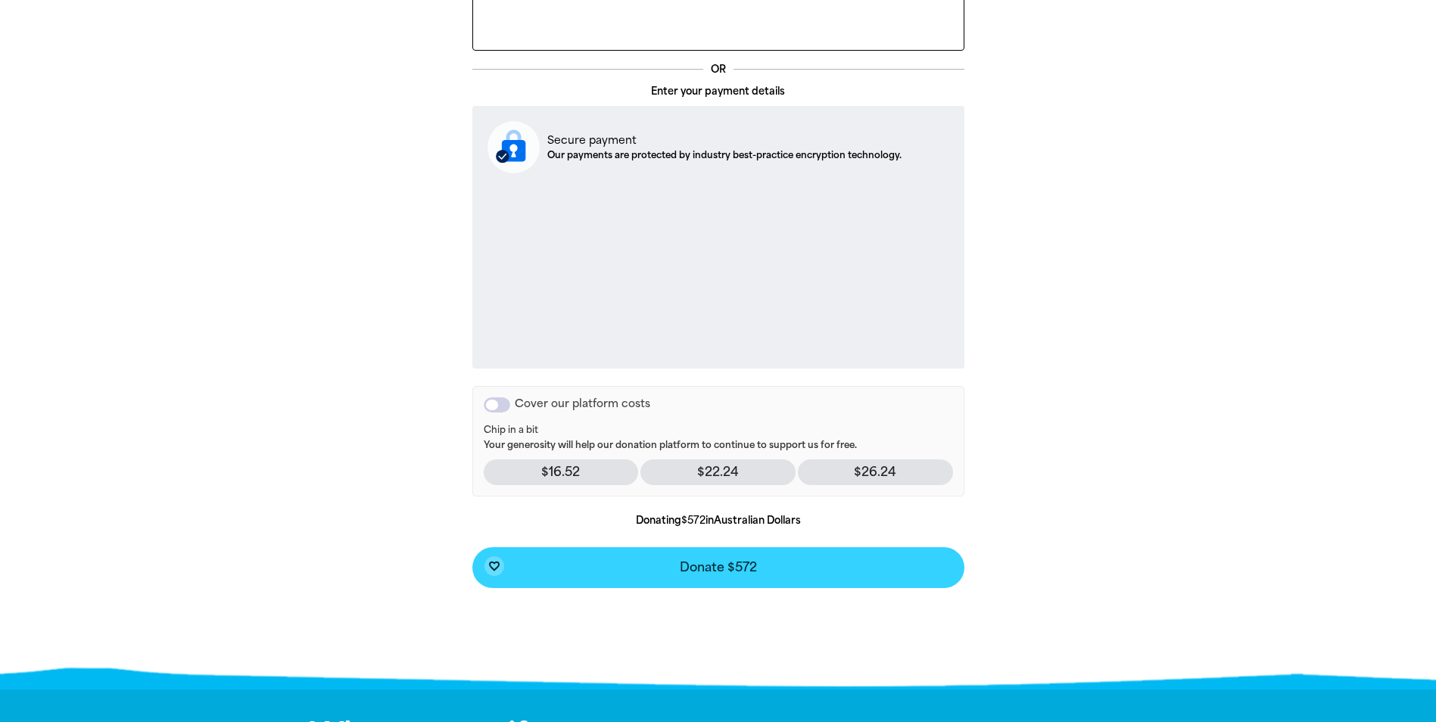
click at [791, 569] on button "favorite_border Donate $572" at bounding box center [718, 567] width 492 height 41
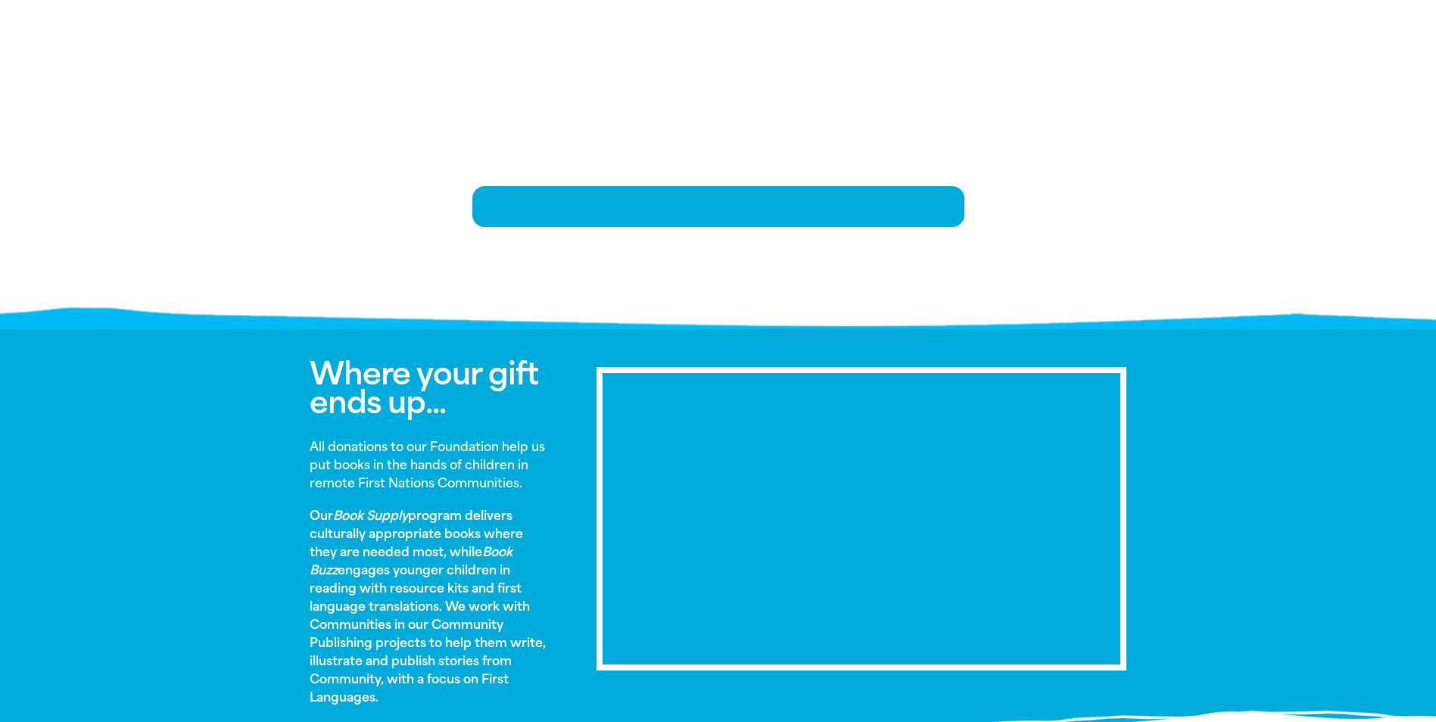
scroll to position [308, 0]
